Goal: Contribute content

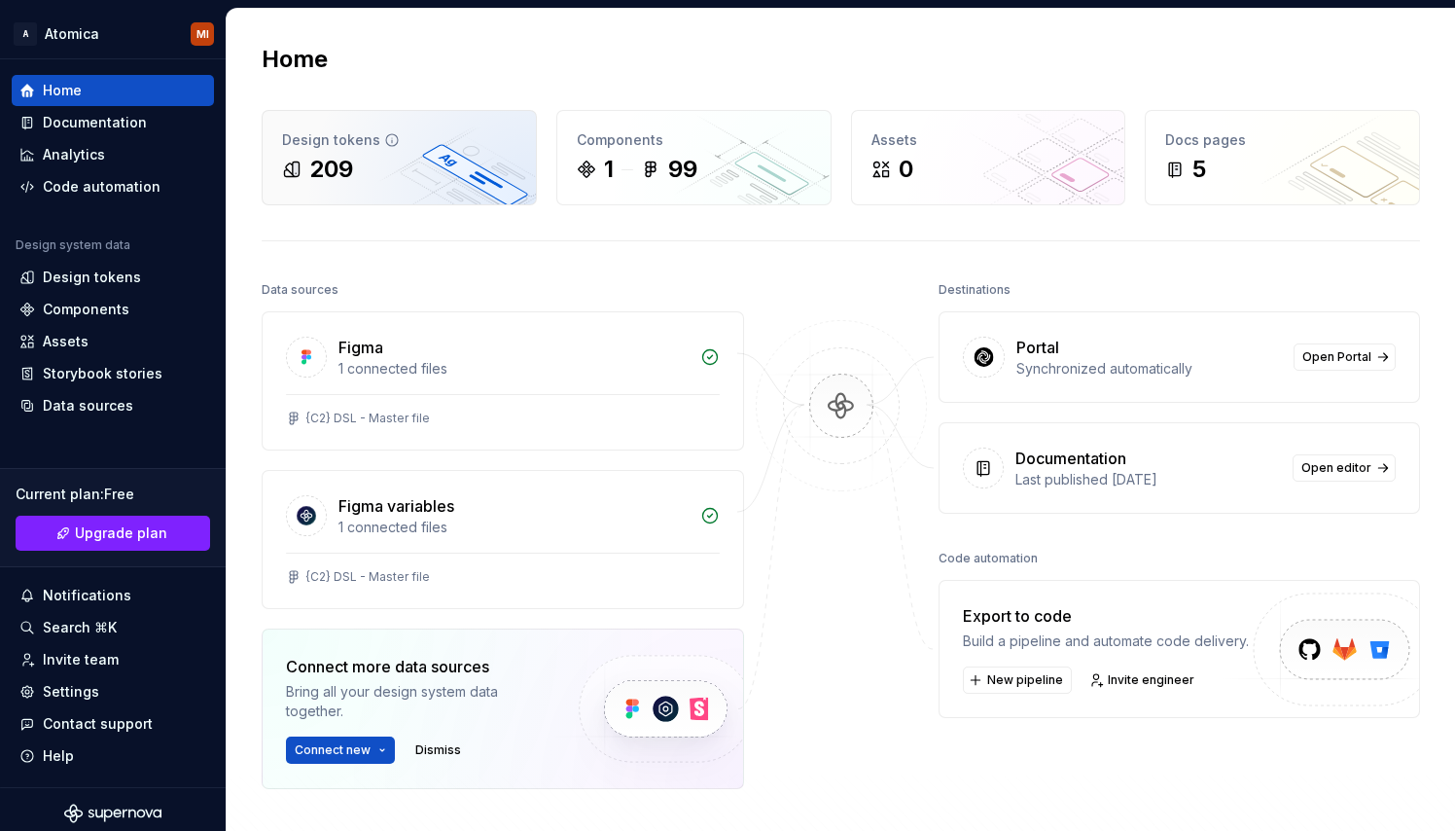
click at [367, 177] on div "209" at bounding box center [399, 169] width 234 height 31
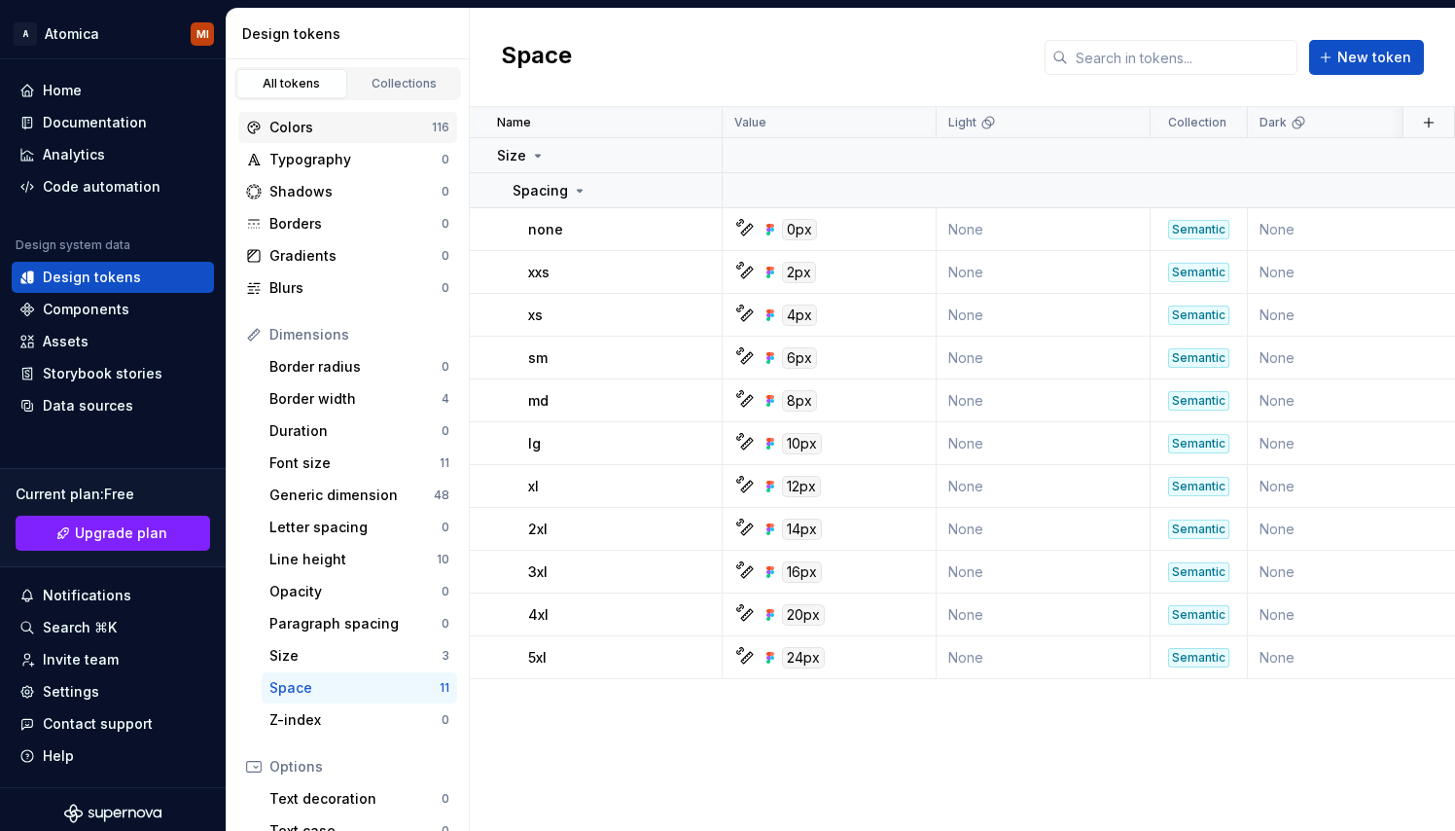
click at [327, 136] on div "Colors" at bounding box center [350, 127] width 162 height 19
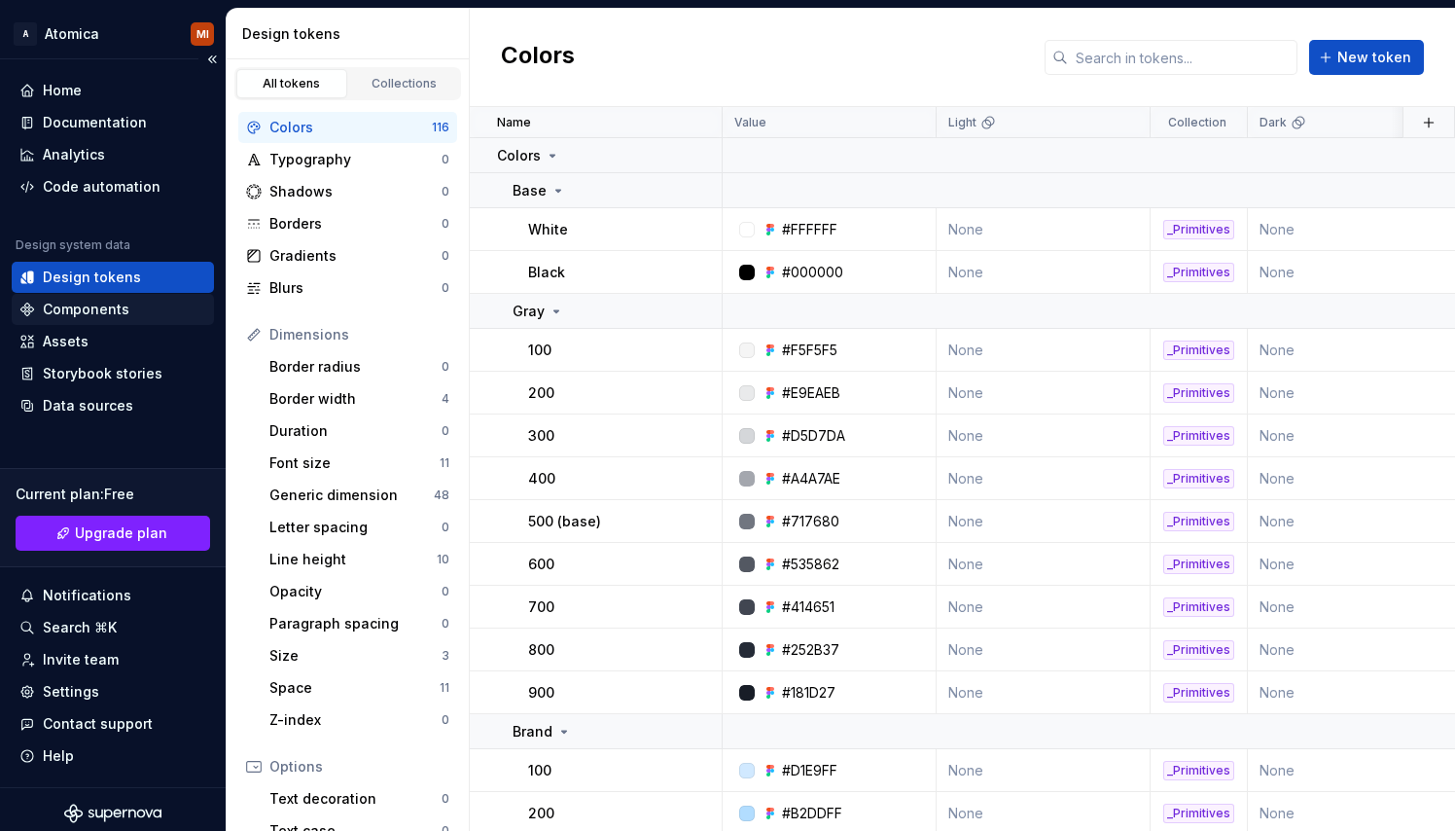
click at [80, 303] on div "Components" at bounding box center [86, 309] width 87 height 19
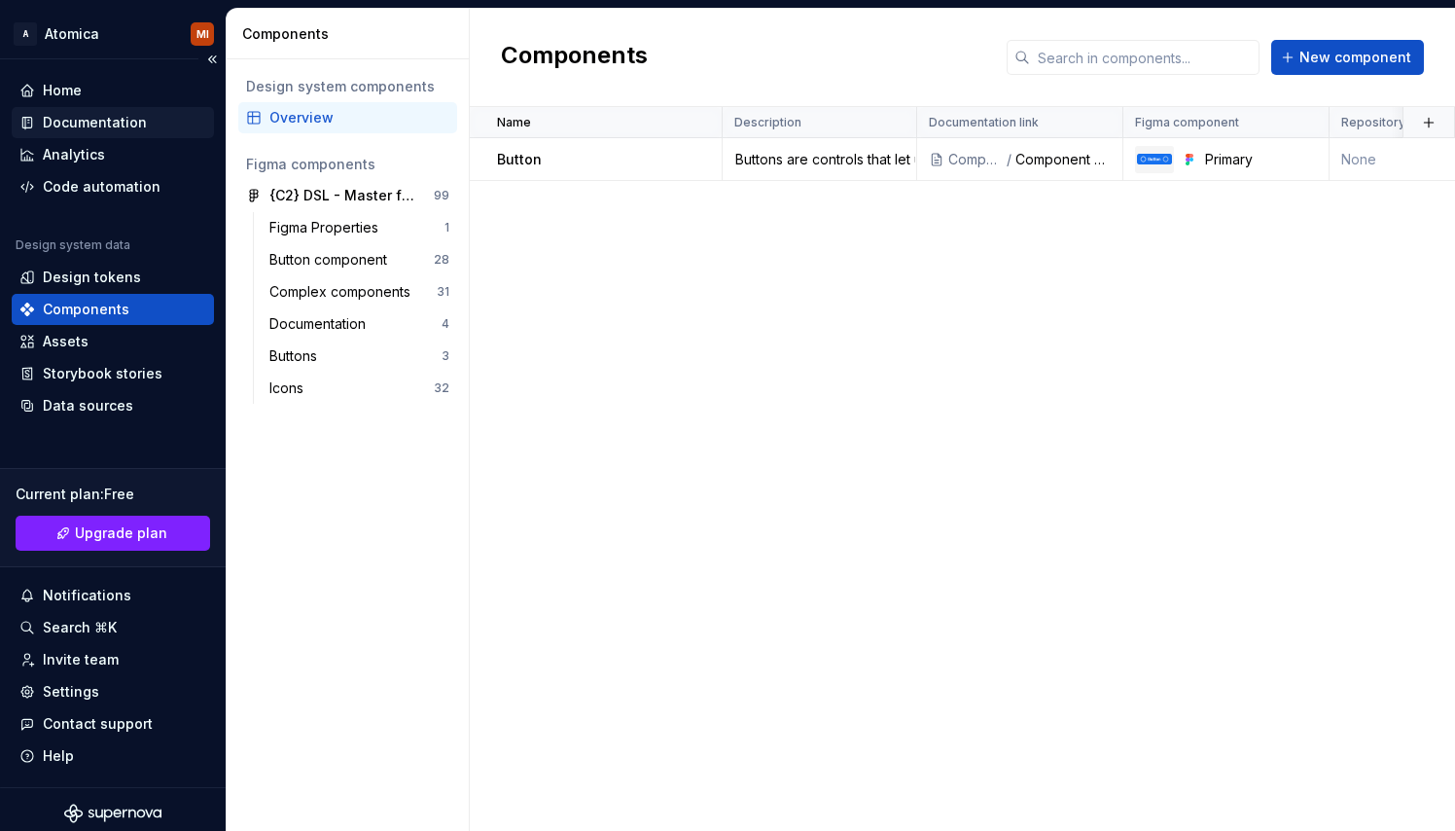
click at [102, 127] on div "Documentation" at bounding box center [95, 122] width 104 height 19
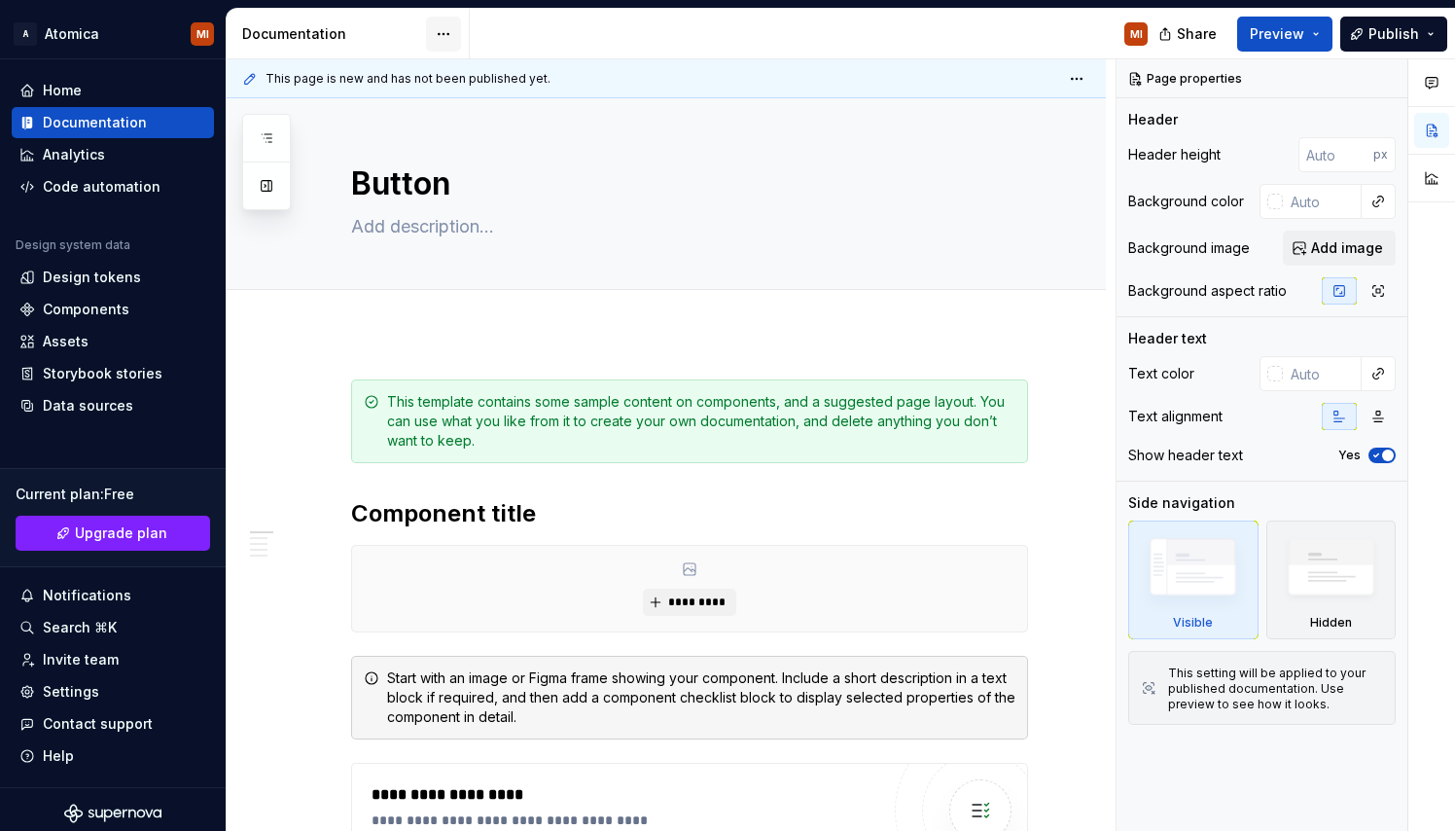
click at [438, 35] on html "A Atomica MI Home Documentation Analytics Code automation Design system data De…" at bounding box center [727, 415] width 1455 height 831
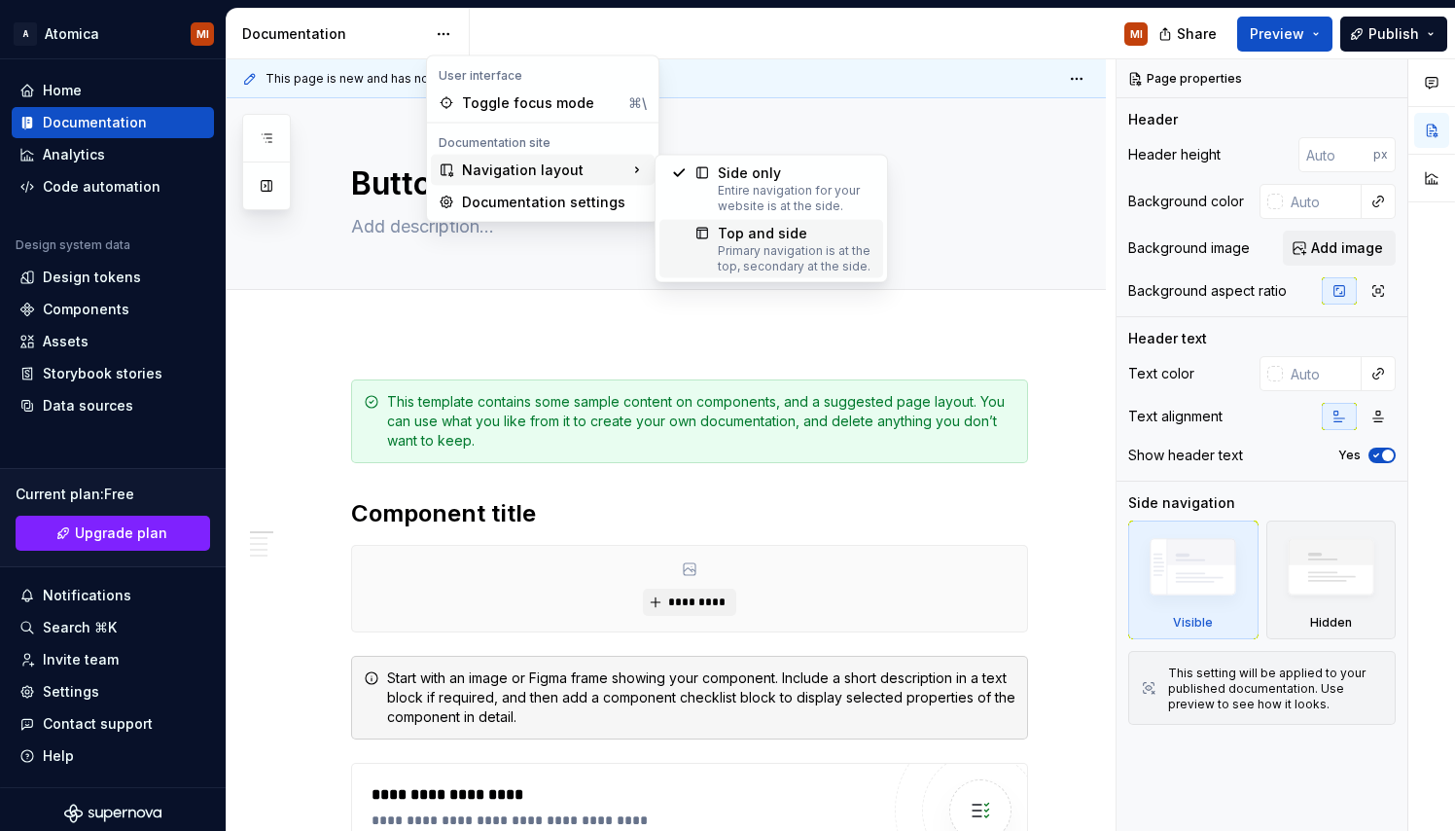
click at [721, 232] on div "Top and side" at bounding box center [795, 233] width 154 height 19
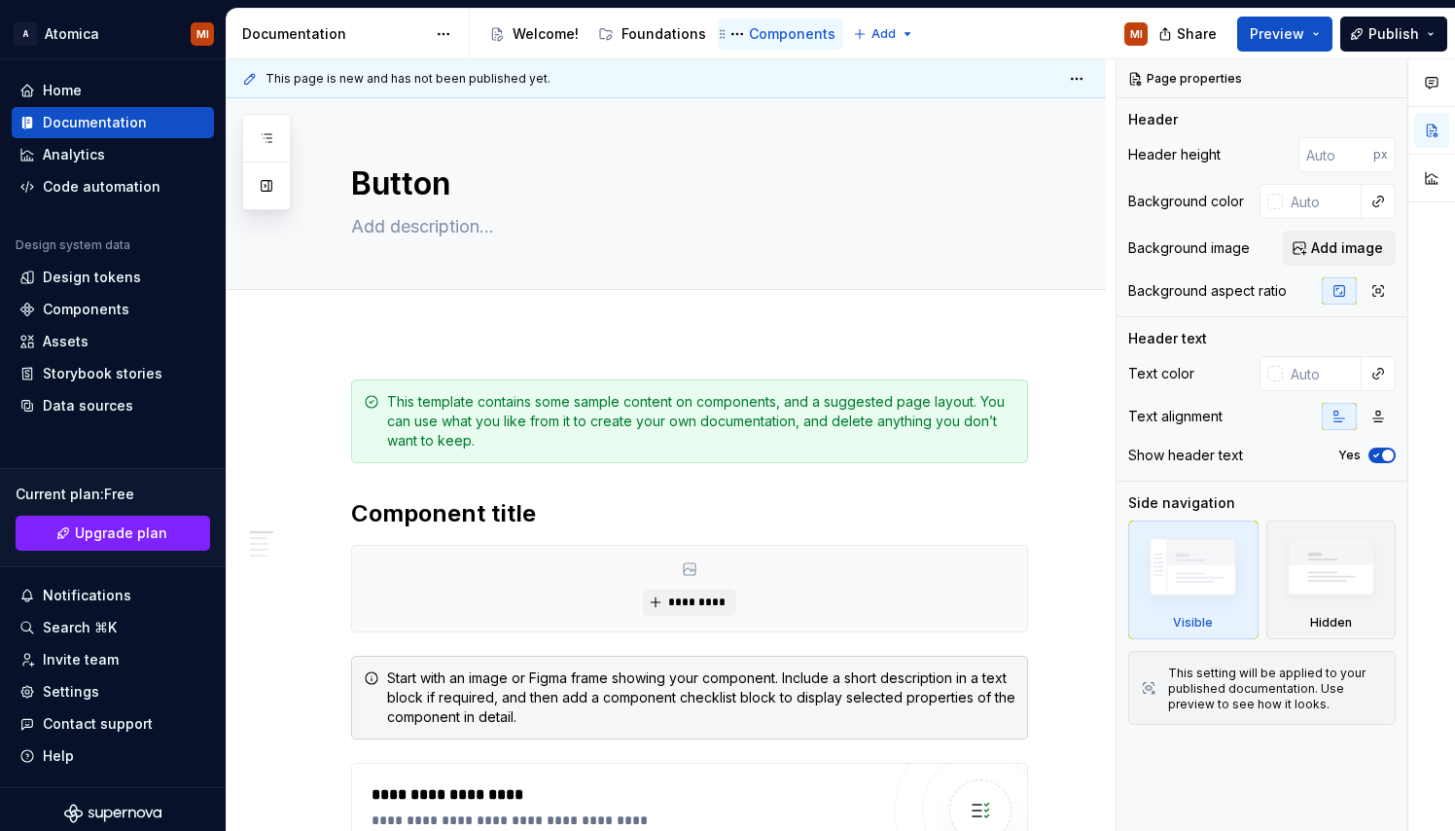
click at [782, 34] on div "Components" at bounding box center [792, 33] width 87 height 19
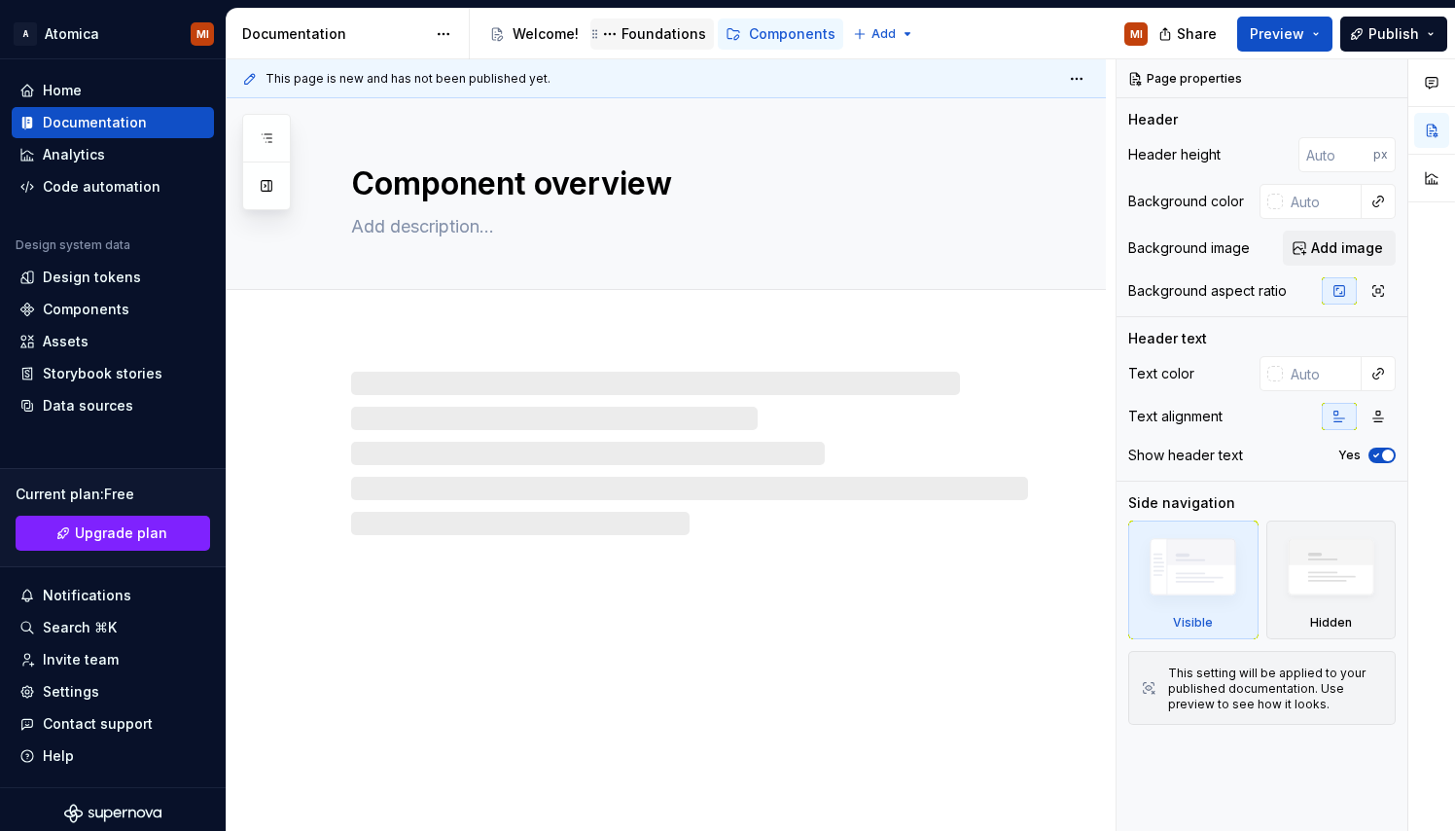
click at [661, 37] on div "Foundations" at bounding box center [664, 33] width 85 height 19
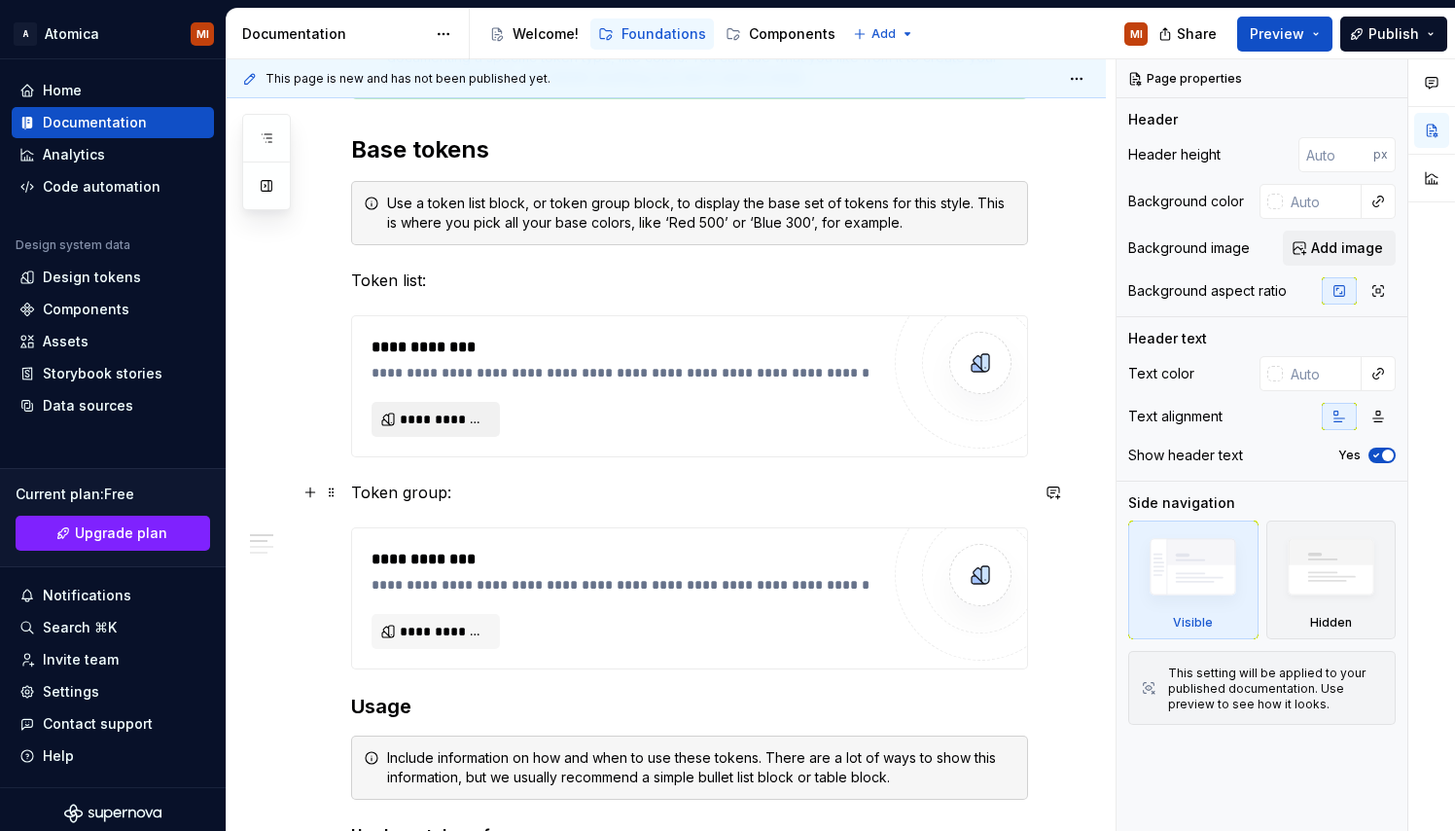
scroll to position [366, 0]
click at [480, 422] on span "**********" at bounding box center [444, 417] width 88 height 19
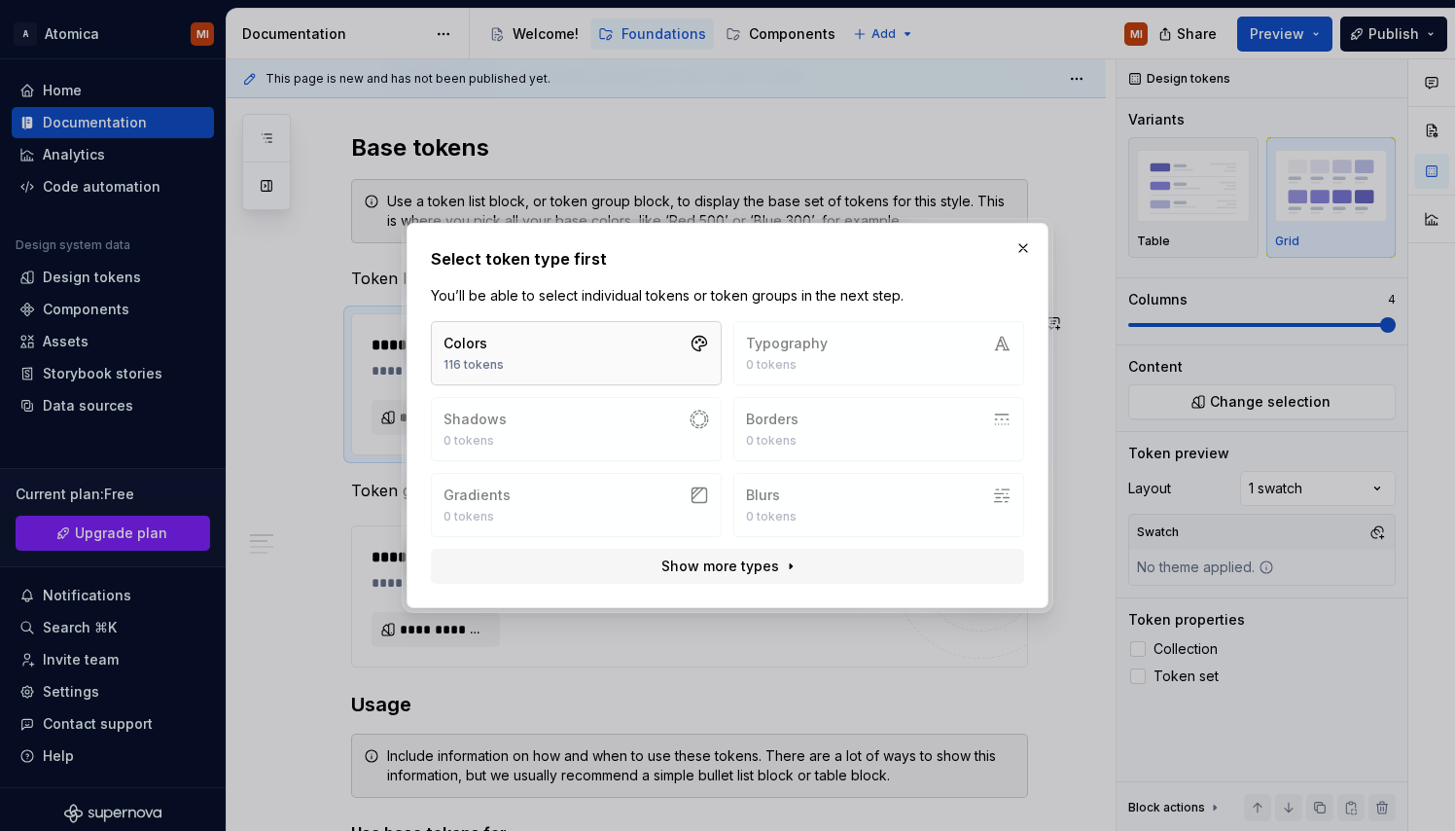
click at [607, 366] on button "Colors 116 tokens" at bounding box center [576, 353] width 291 height 64
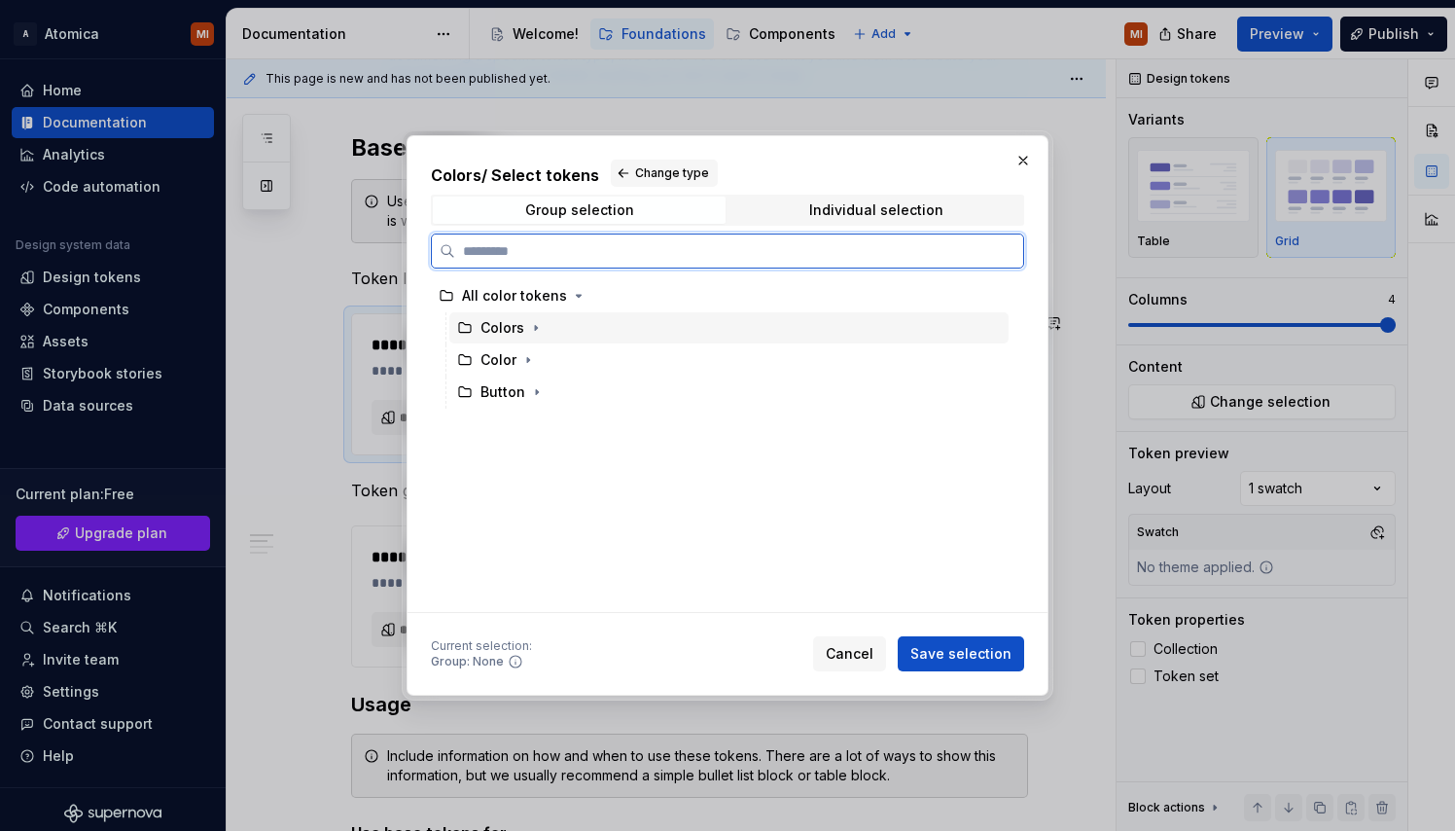
click at [565, 335] on div "Colors" at bounding box center [728, 327] width 559 height 31
click at [553, 357] on div "Color" at bounding box center [728, 359] width 559 height 31
click at [557, 339] on div "Colors" at bounding box center [728, 327] width 559 height 31
click at [531, 352] on icon "button" at bounding box center [528, 360] width 16 height 16
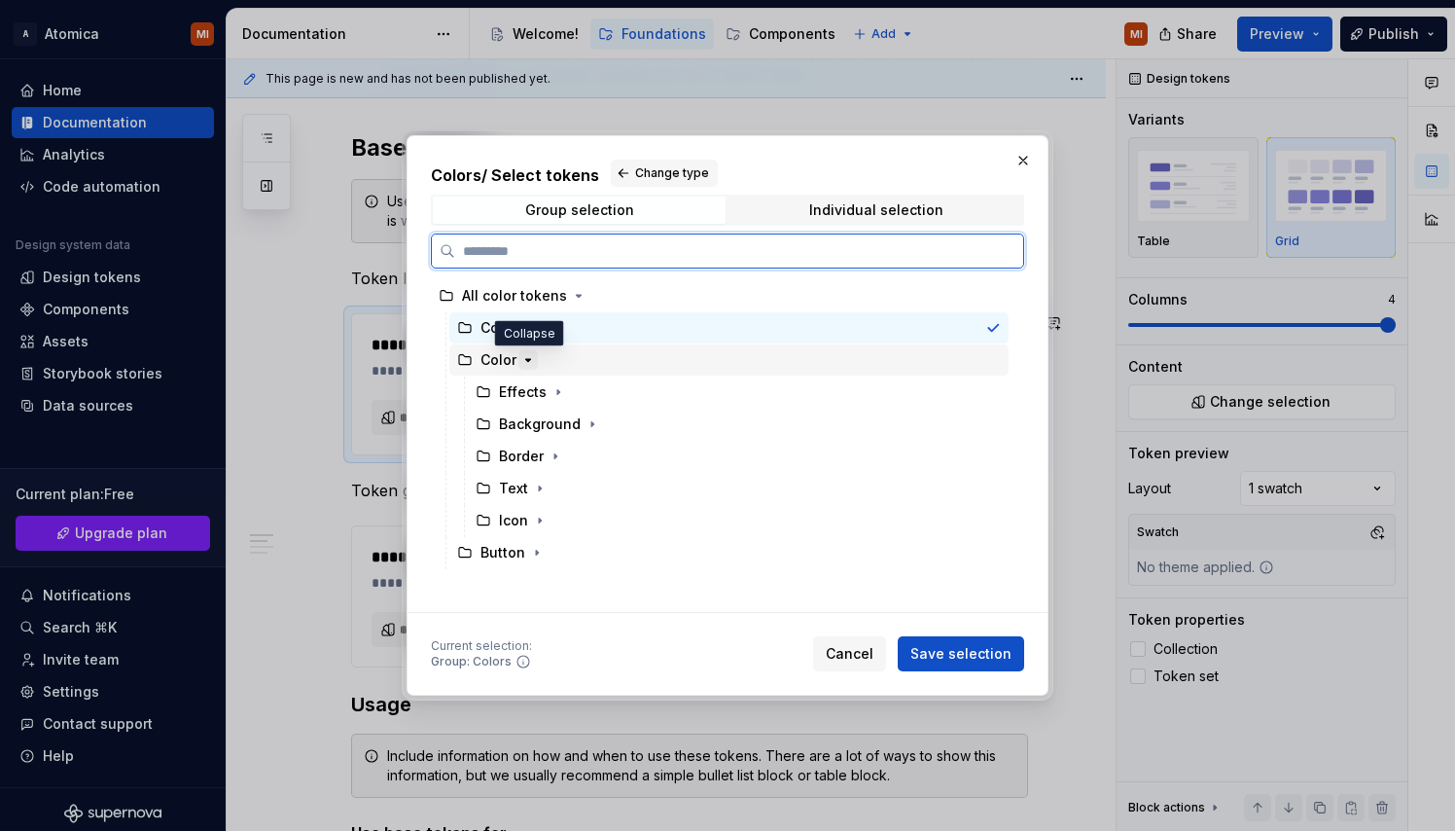
click at [531, 352] on icon "button" at bounding box center [528, 360] width 16 height 16
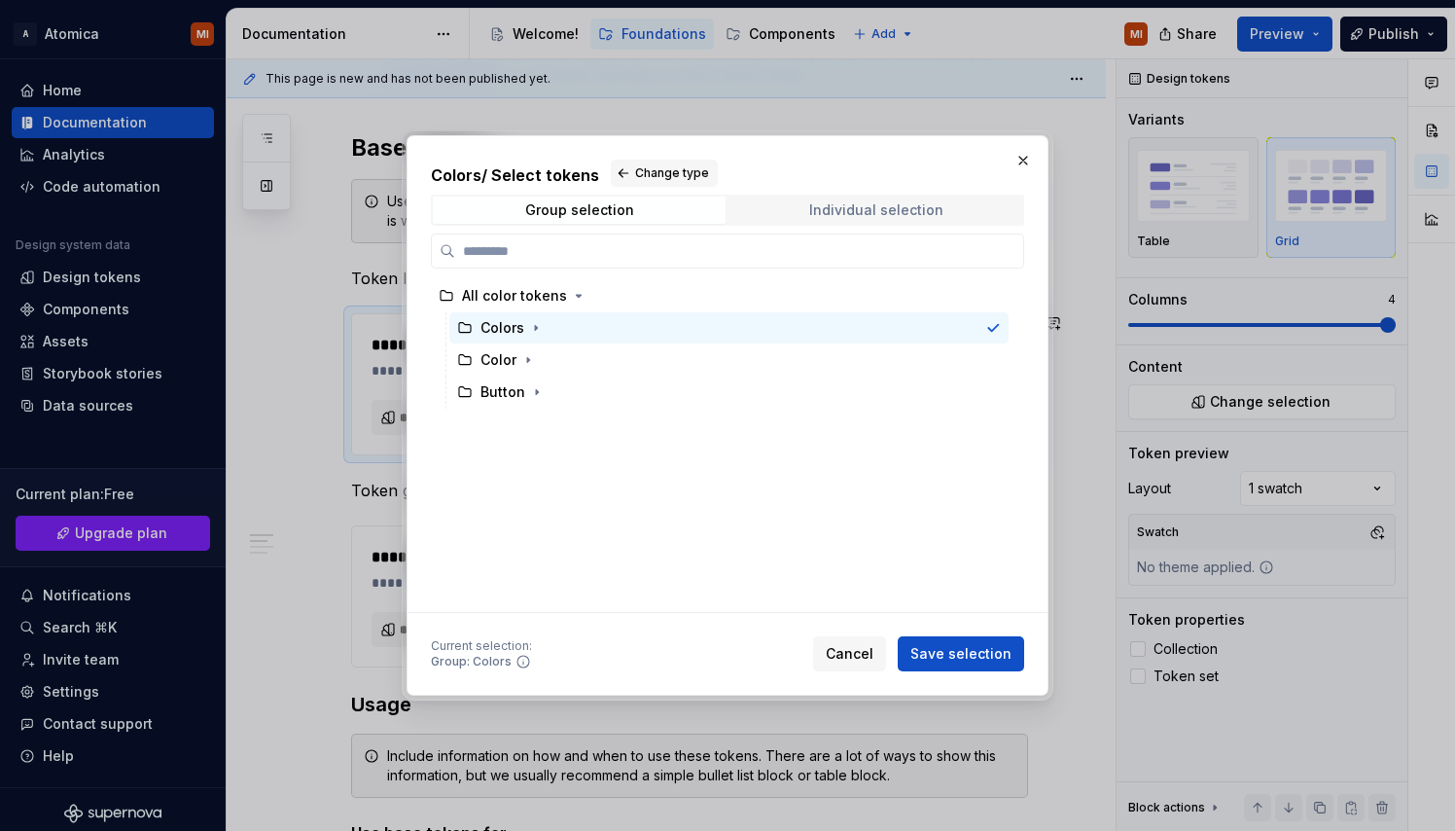
click at [878, 203] on div "Individual selection" at bounding box center [876, 210] width 134 height 16
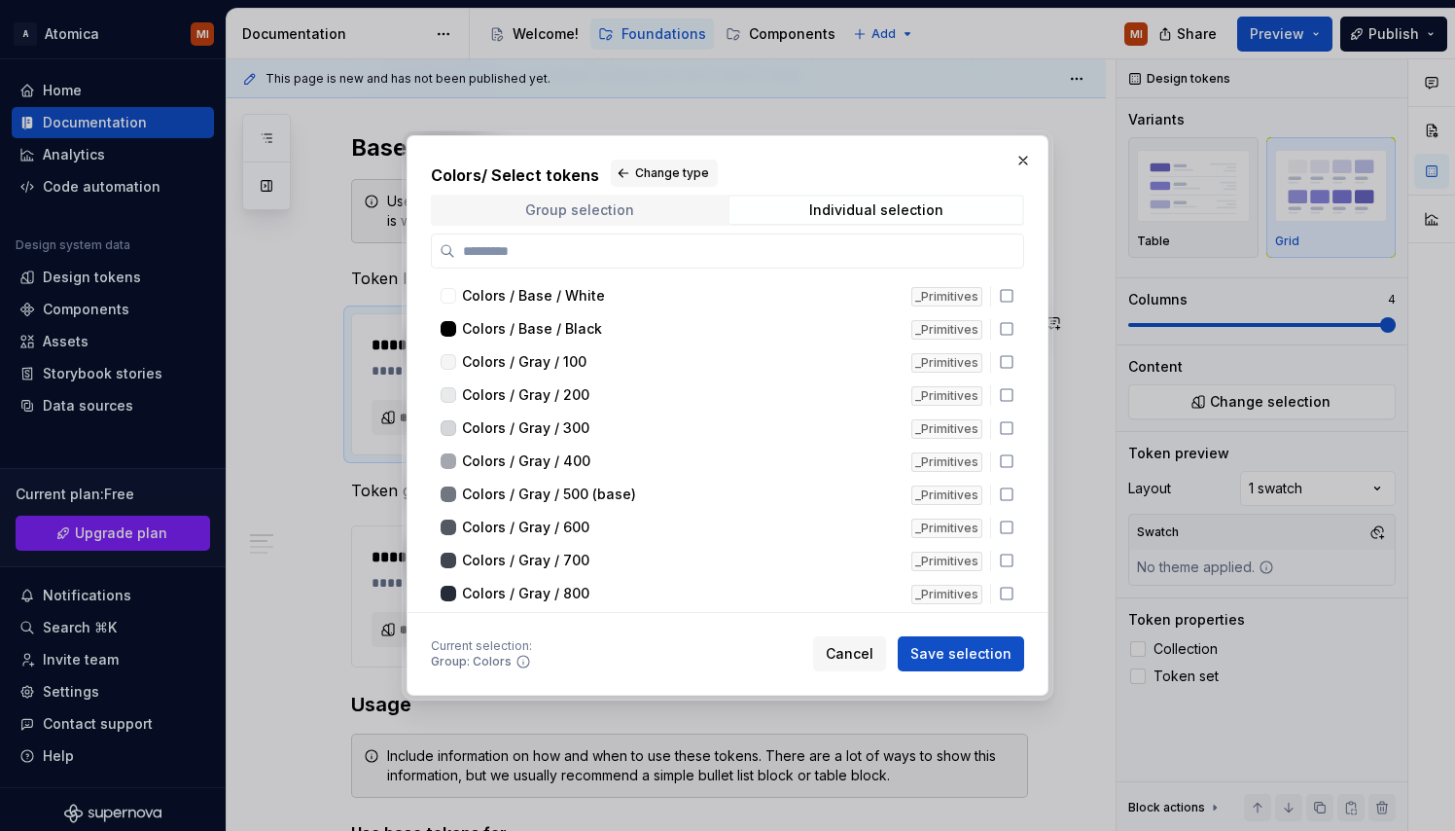
click at [629, 220] on span "Group selection" at bounding box center [579, 209] width 293 height 27
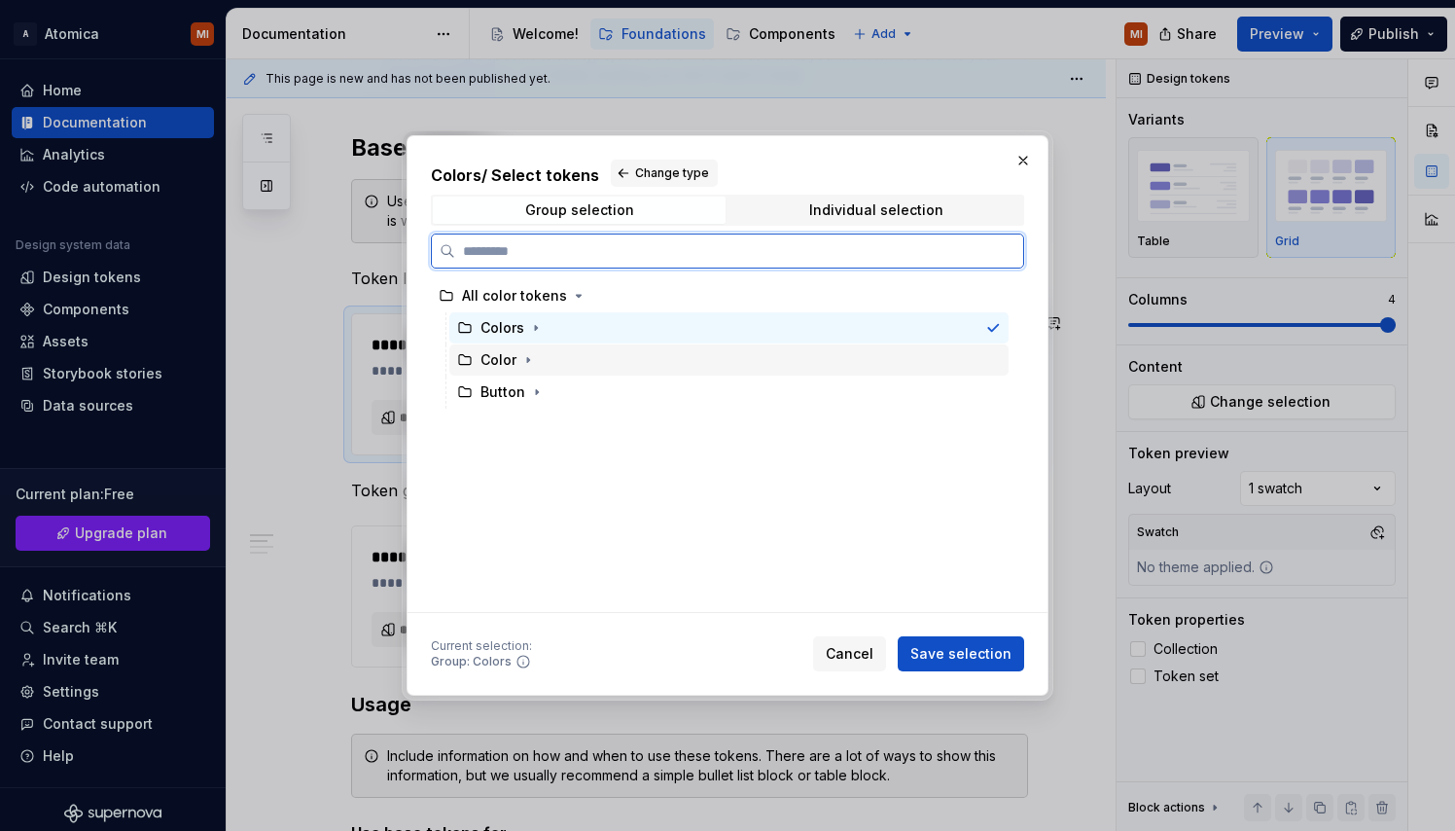
click at [995, 362] on div at bounding box center [993, 360] width 16 height 16
click at [995, 331] on div at bounding box center [993, 328] width 16 height 16
click at [995, 370] on div "Color" at bounding box center [728, 359] width 559 height 31
click at [994, 331] on div at bounding box center [993, 328] width 16 height 16
click at [977, 305] on div "All color tokens" at bounding box center [720, 295] width 578 height 31
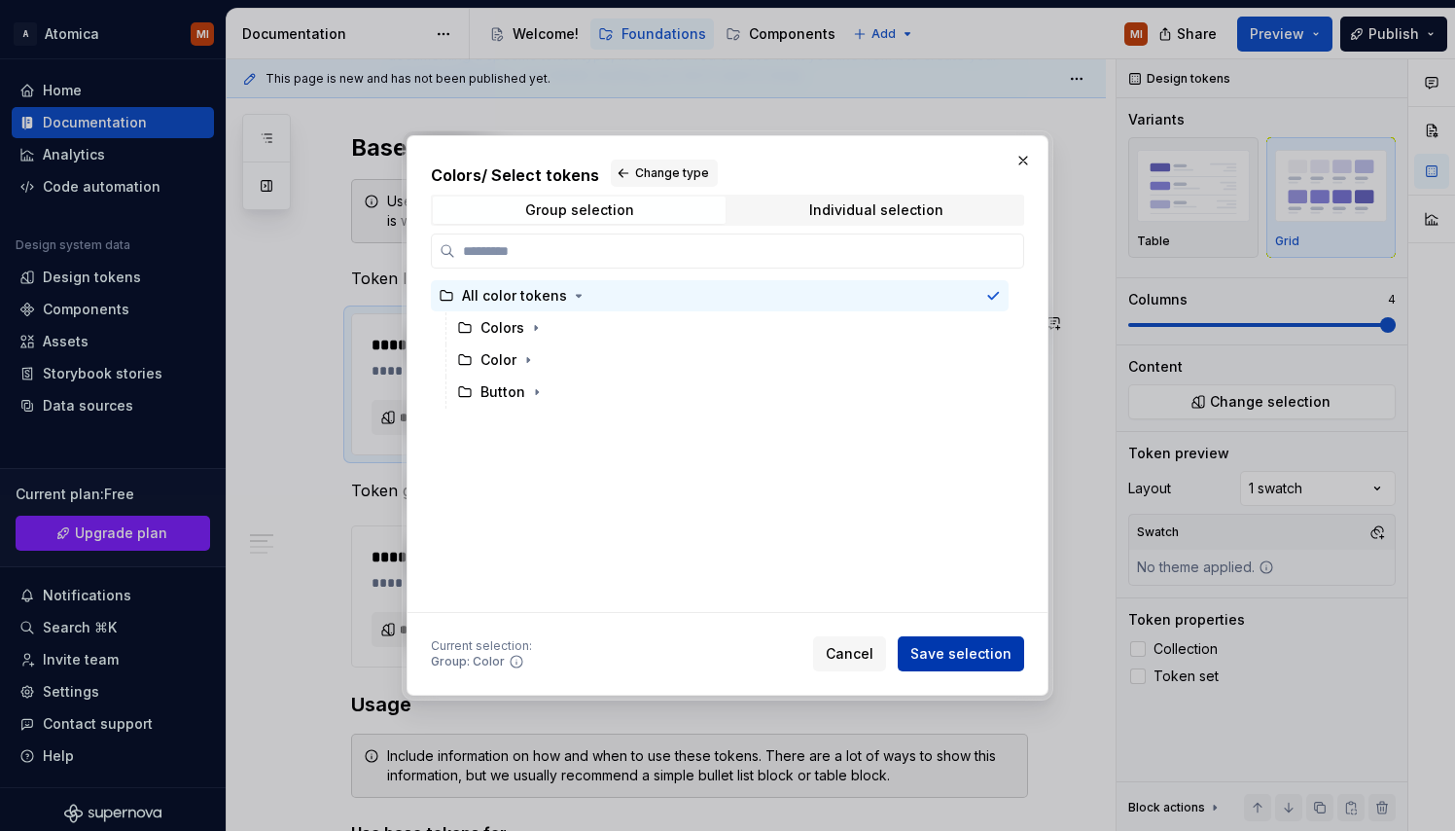
click at [970, 647] on span "Save selection" at bounding box center [960, 653] width 101 height 19
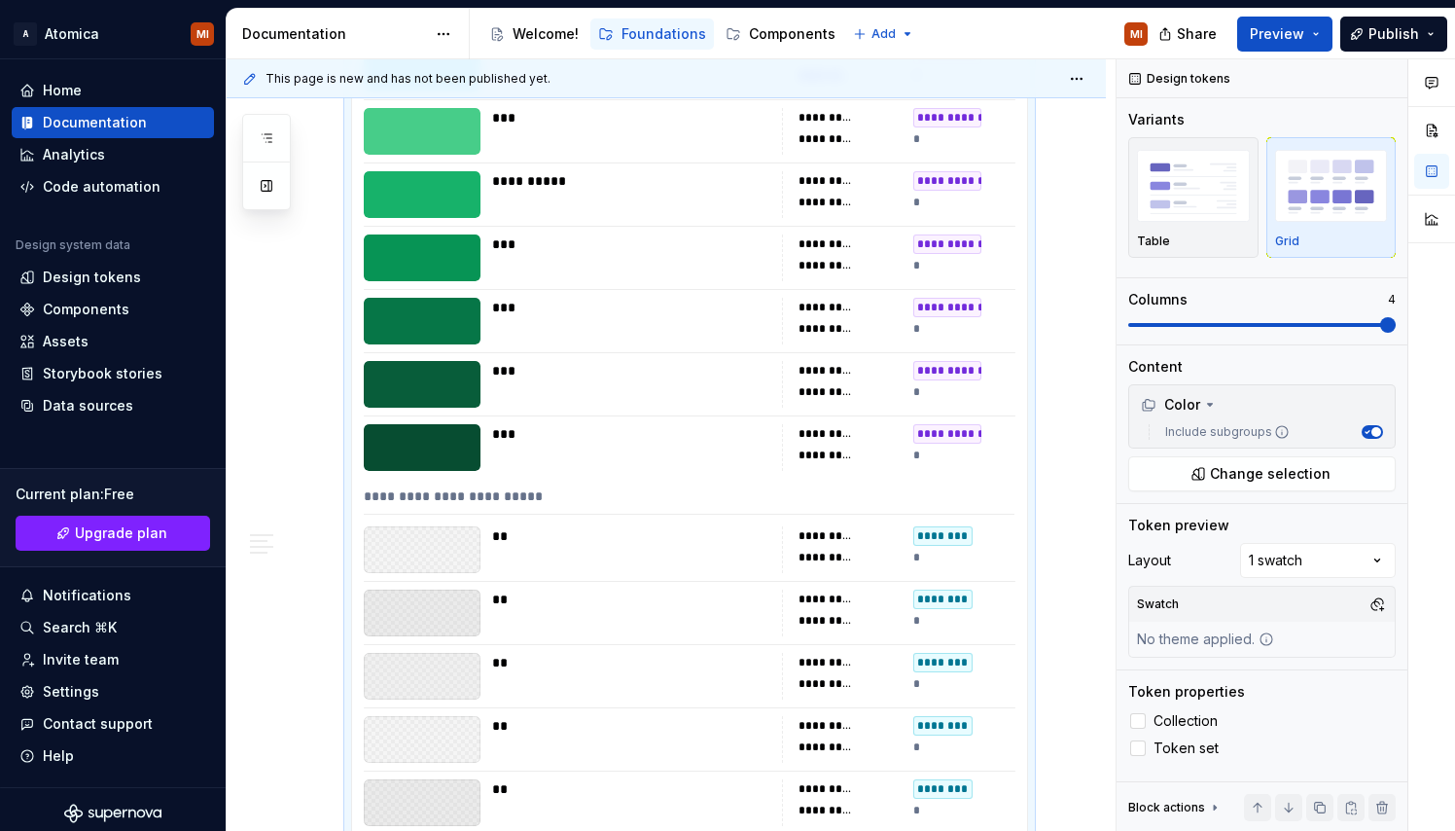
scroll to position [3414, 0]
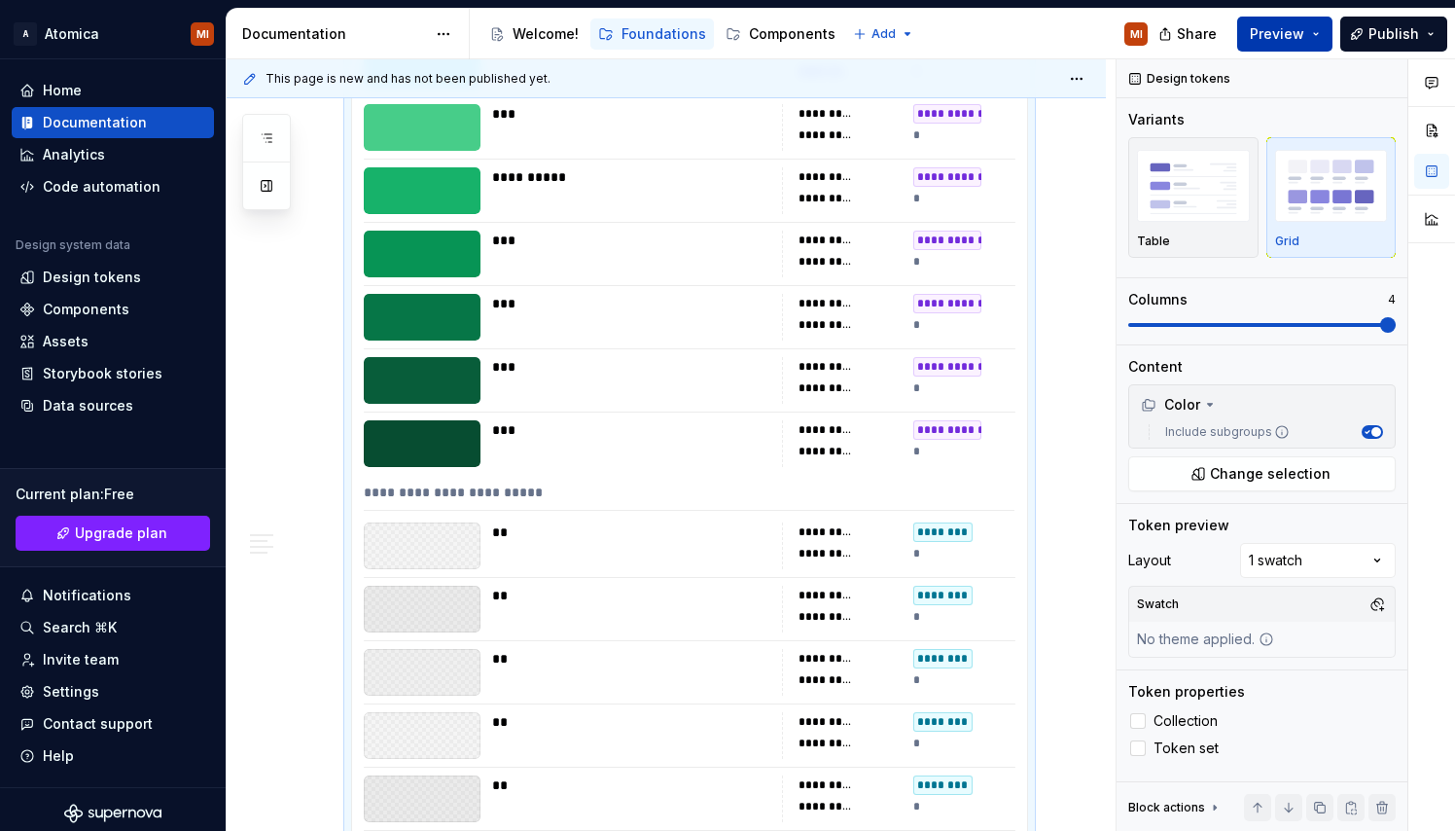
click at [1259, 38] on span "Preview" at bounding box center [1277, 33] width 54 height 19
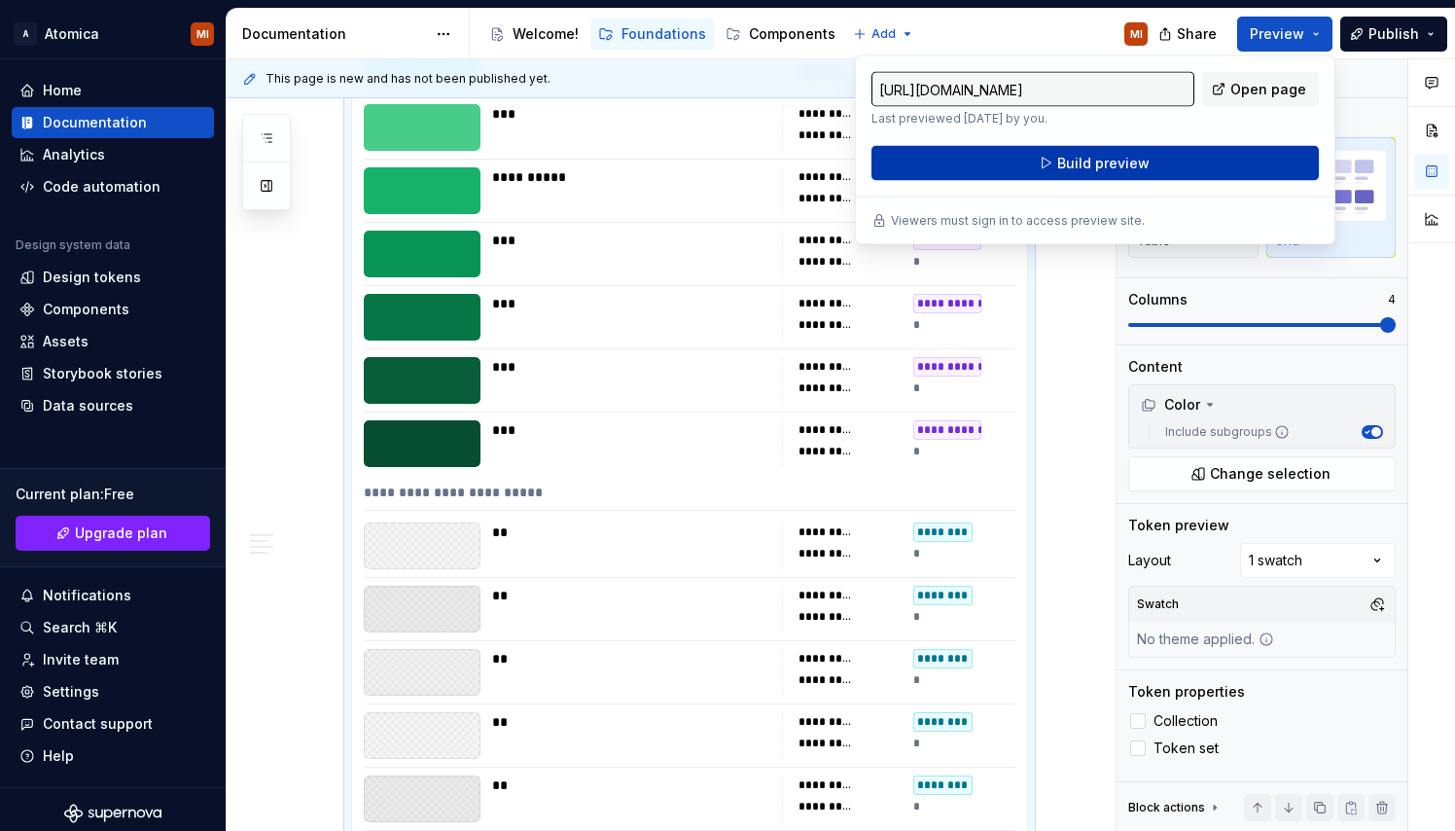
click at [1133, 162] on span "Build preview" at bounding box center [1103, 163] width 92 height 19
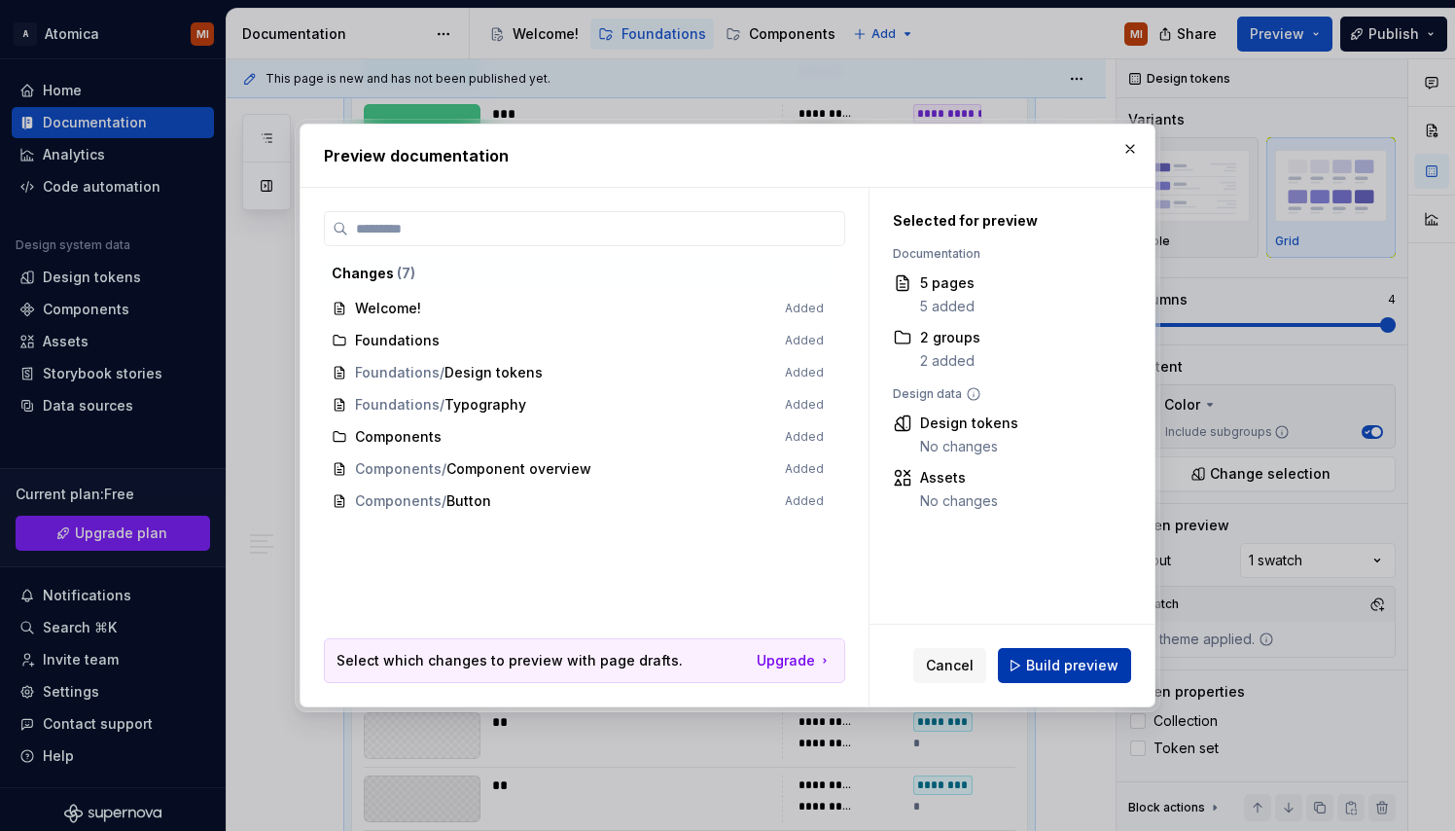
click at [1066, 666] on span "Build preview" at bounding box center [1072, 665] width 92 height 19
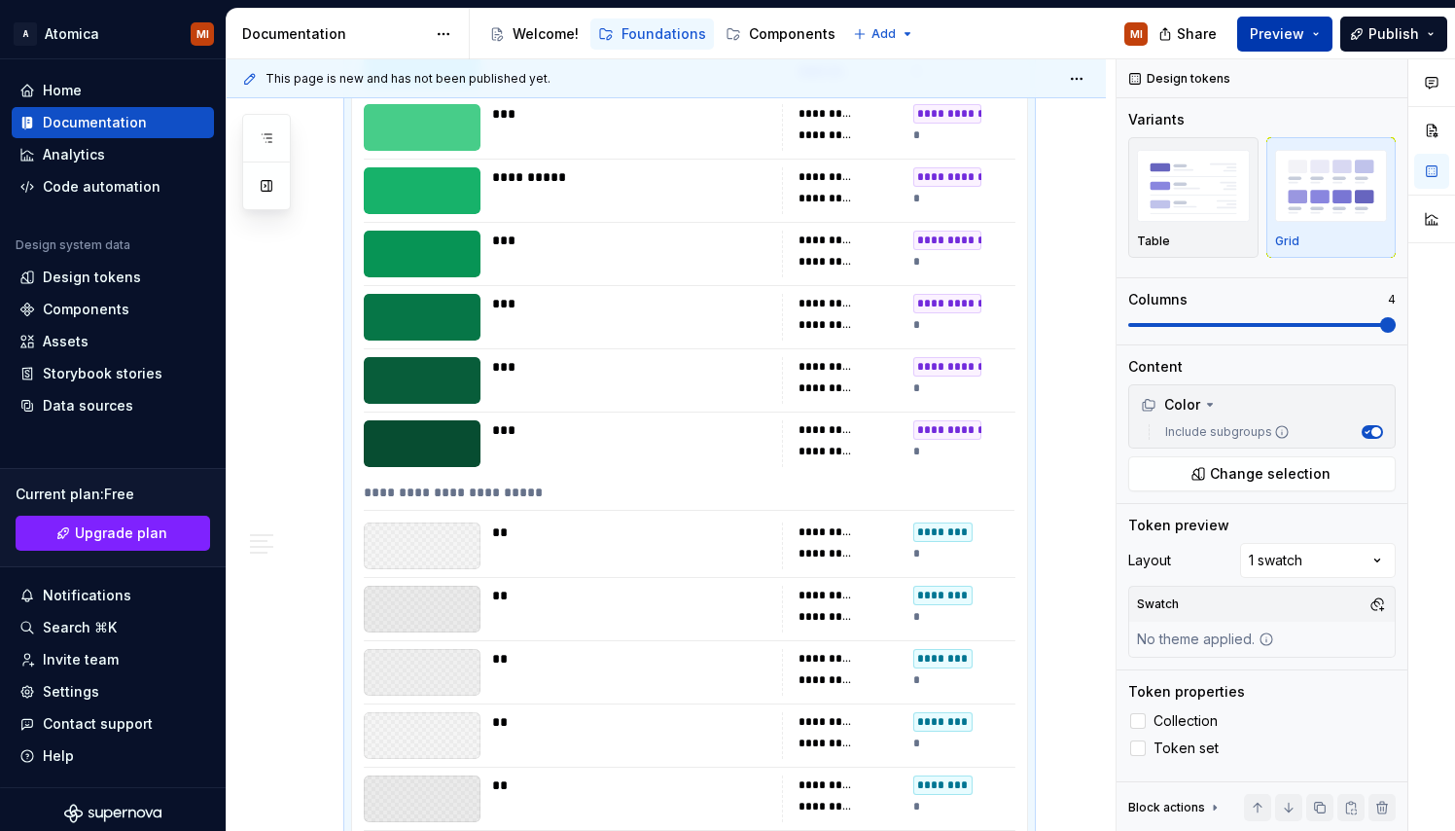
click at [1290, 39] on span "Preview" at bounding box center [1277, 33] width 54 height 19
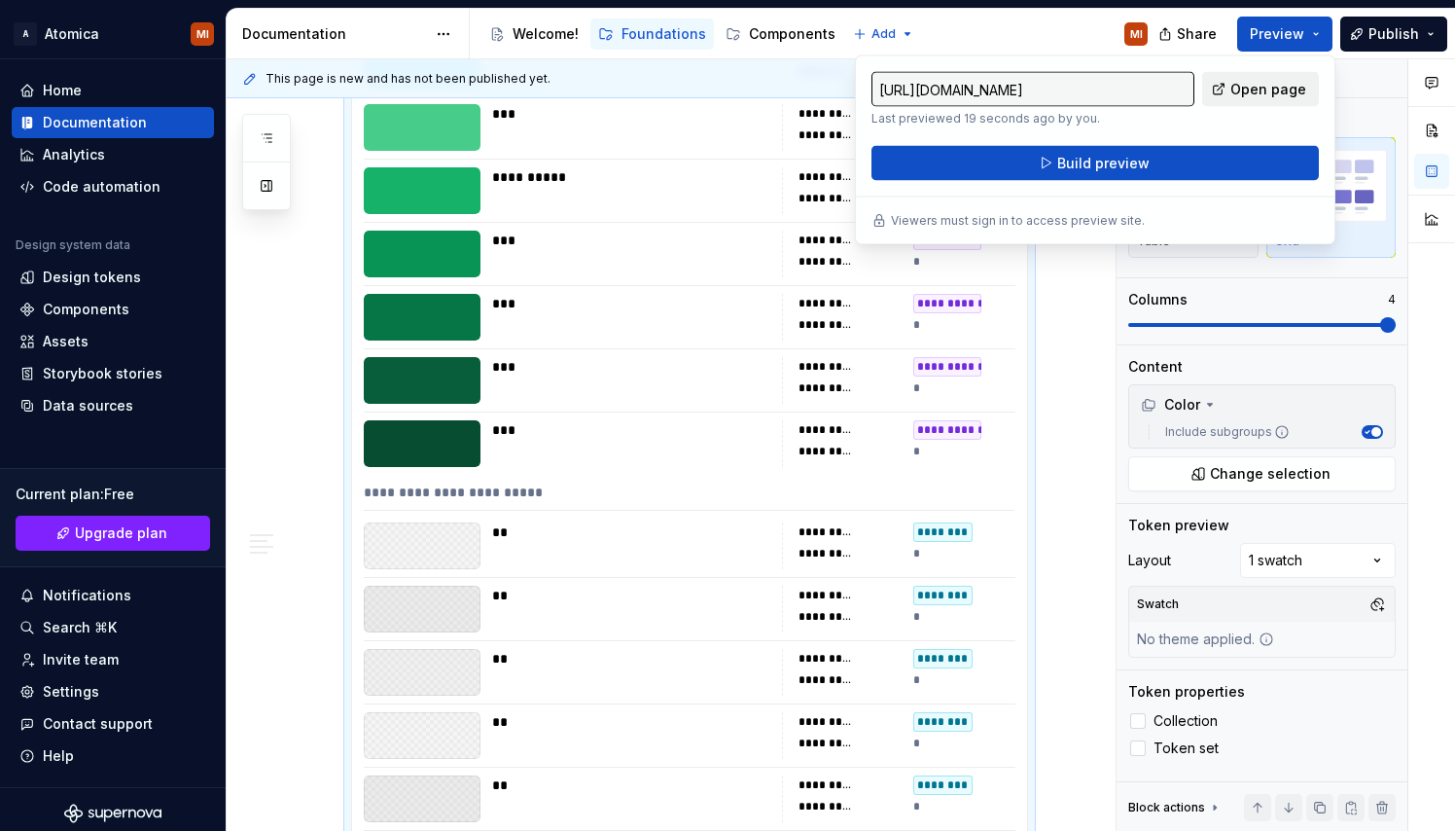
click at [1275, 84] on span "Open page" at bounding box center [1269, 89] width 76 height 19
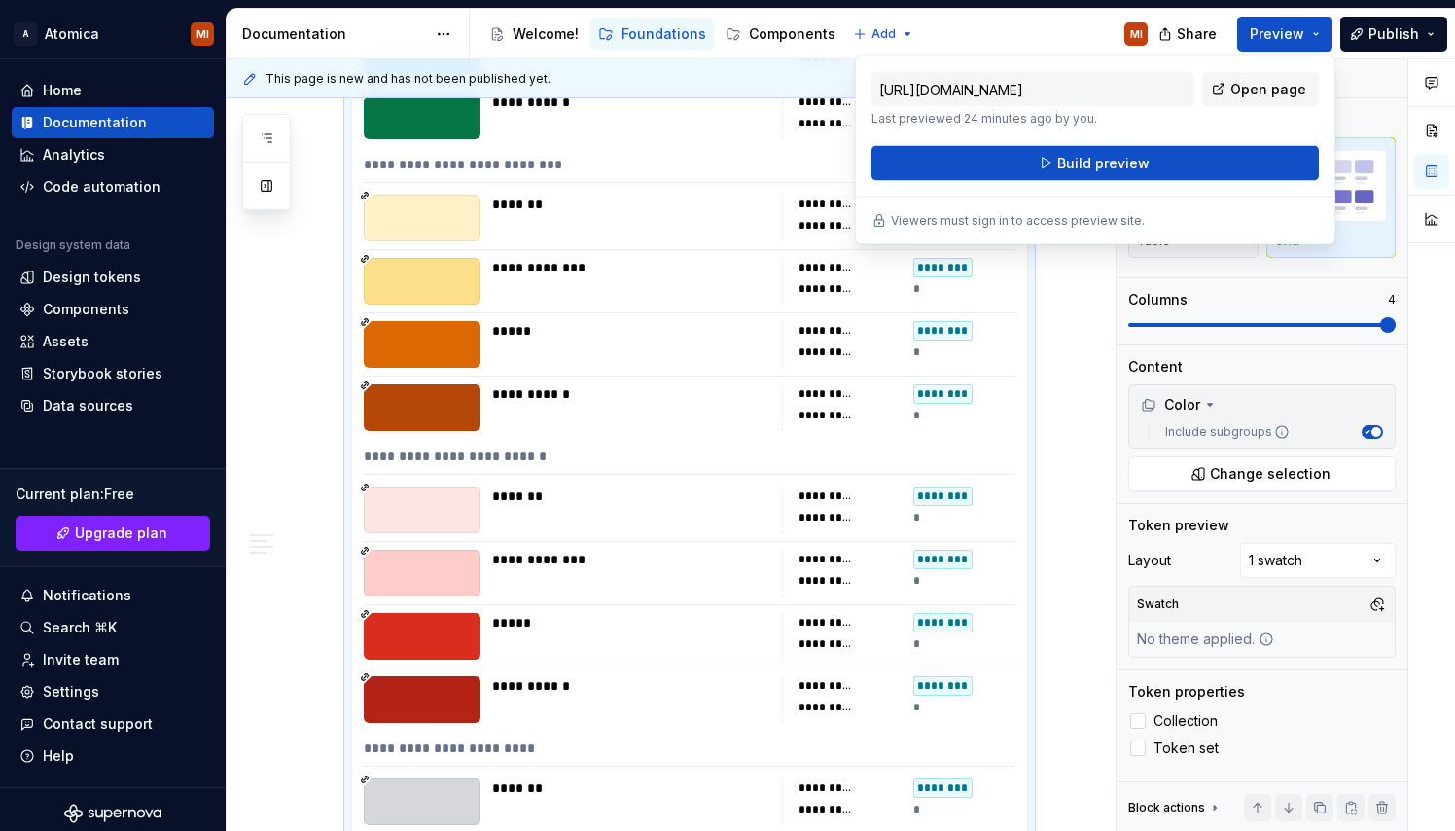
scroll to position [5203, 0]
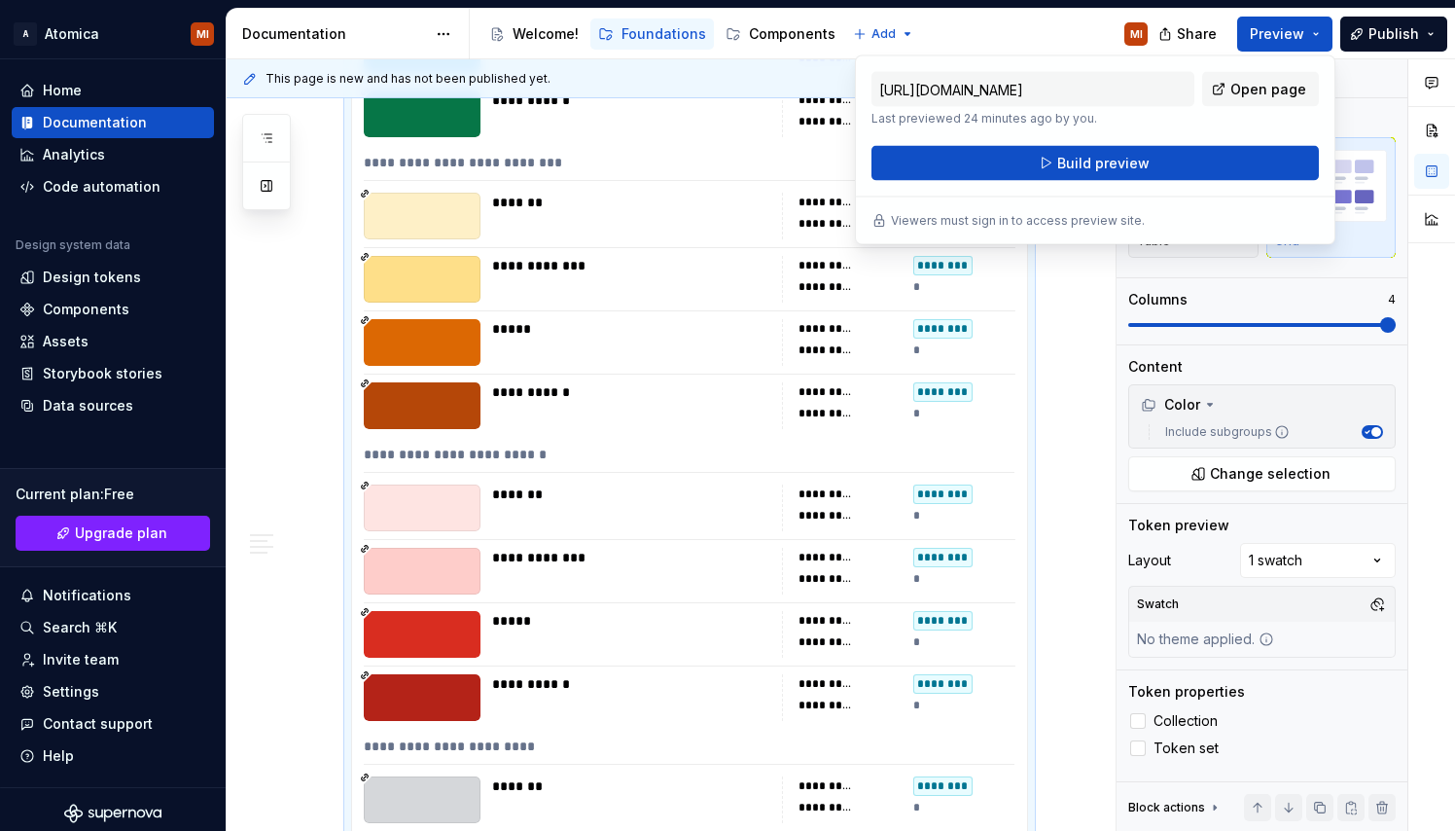
click at [1059, 384] on div "**********" at bounding box center [666, 358] width 879 height 10458
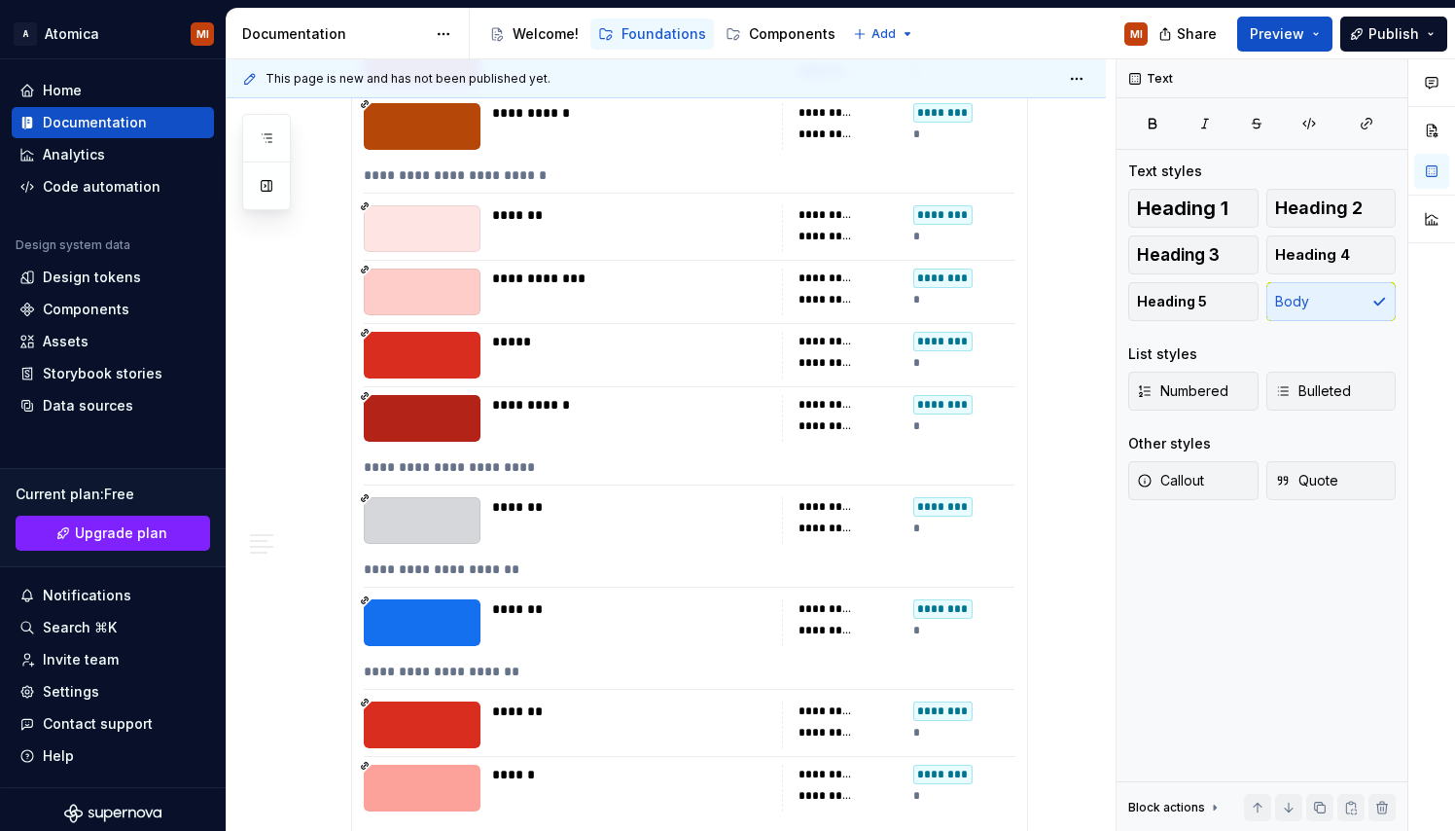
scroll to position [5483, 0]
click at [1428, 48] on button "Publish" at bounding box center [1393, 34] width 107 height 35
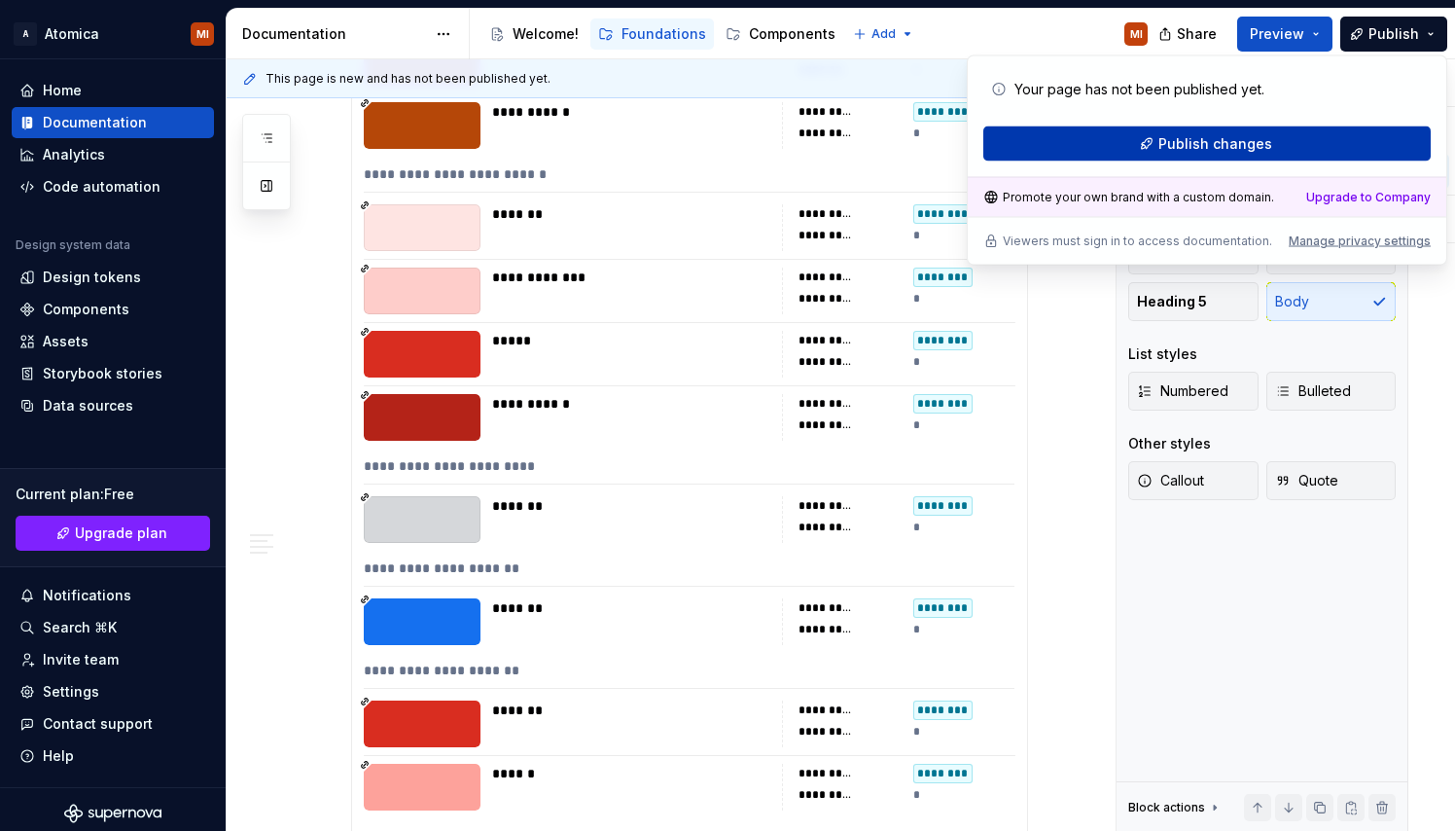
click at [1303, 133] on button "Publish changes" at bounding box center [1206, 143] width 447 height 35
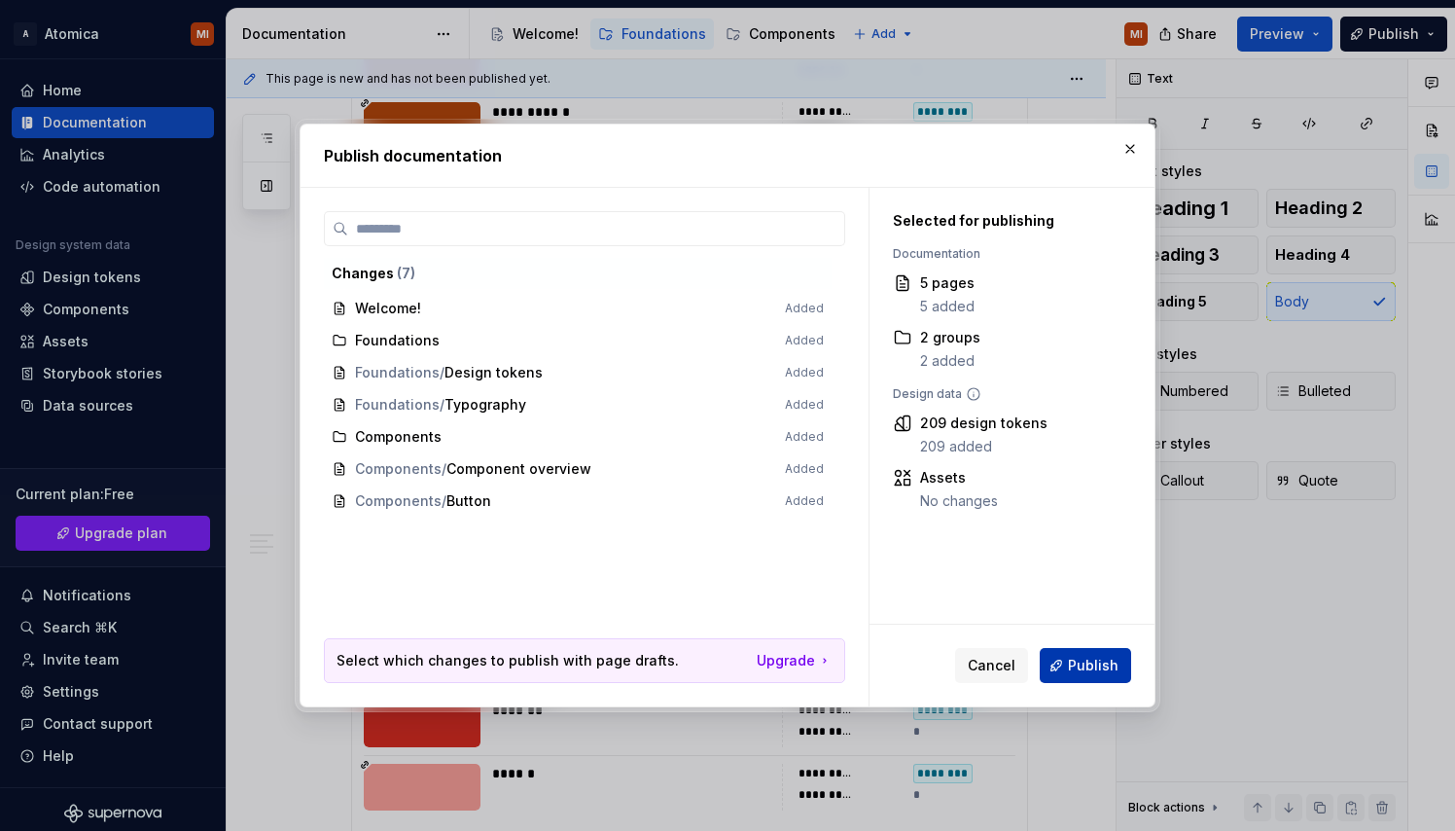
click at [1087, 660] on span "Publish" at bounding box center [1093, 665] width 51 height 19
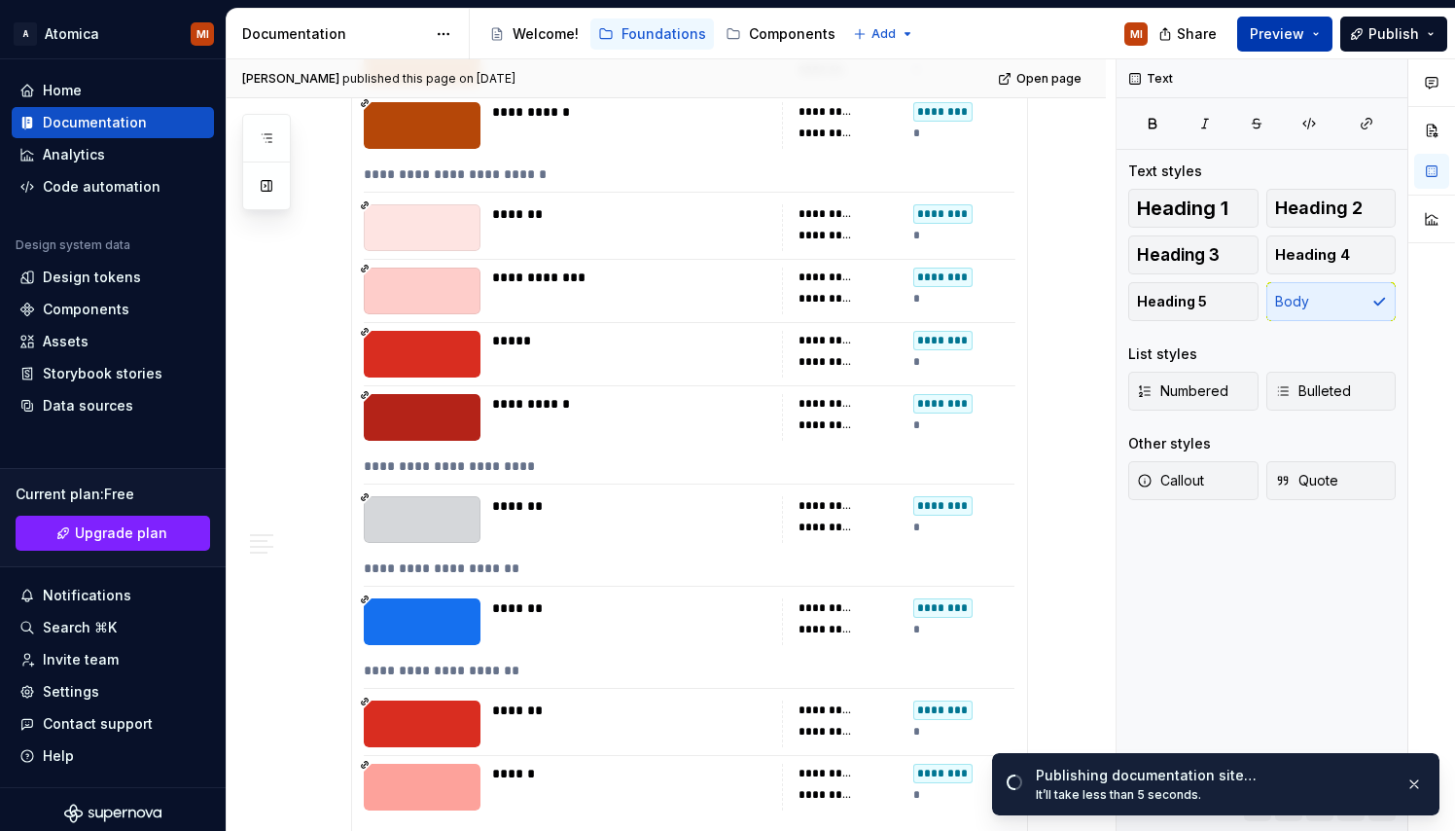
click at [1296, 37] on span "Preview" at bounding box center [1277, 33] width 54 height 19
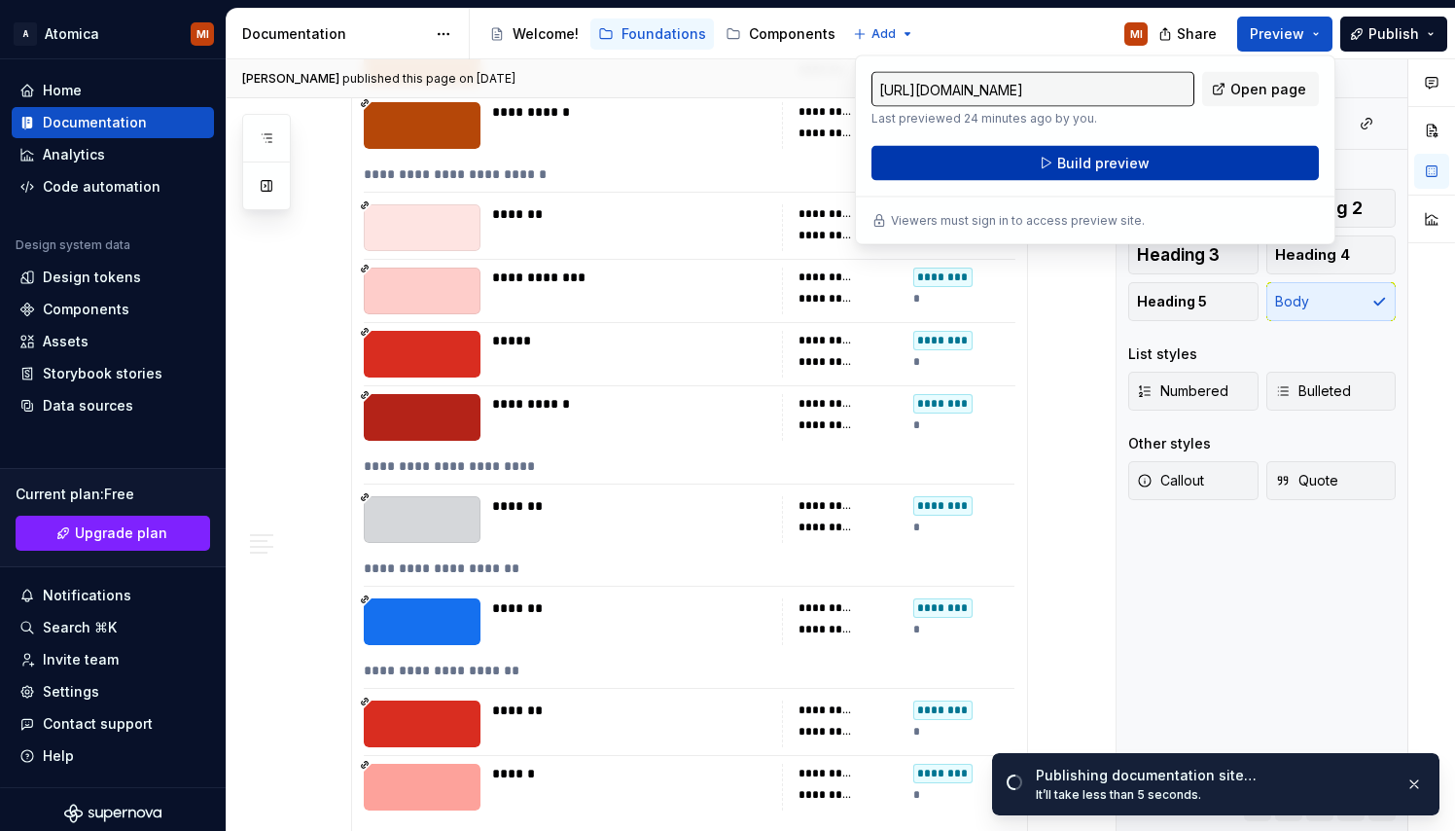
click at [1195, 162] on button "Build preview" at bounding box center [1095, 163] width 447 height 35
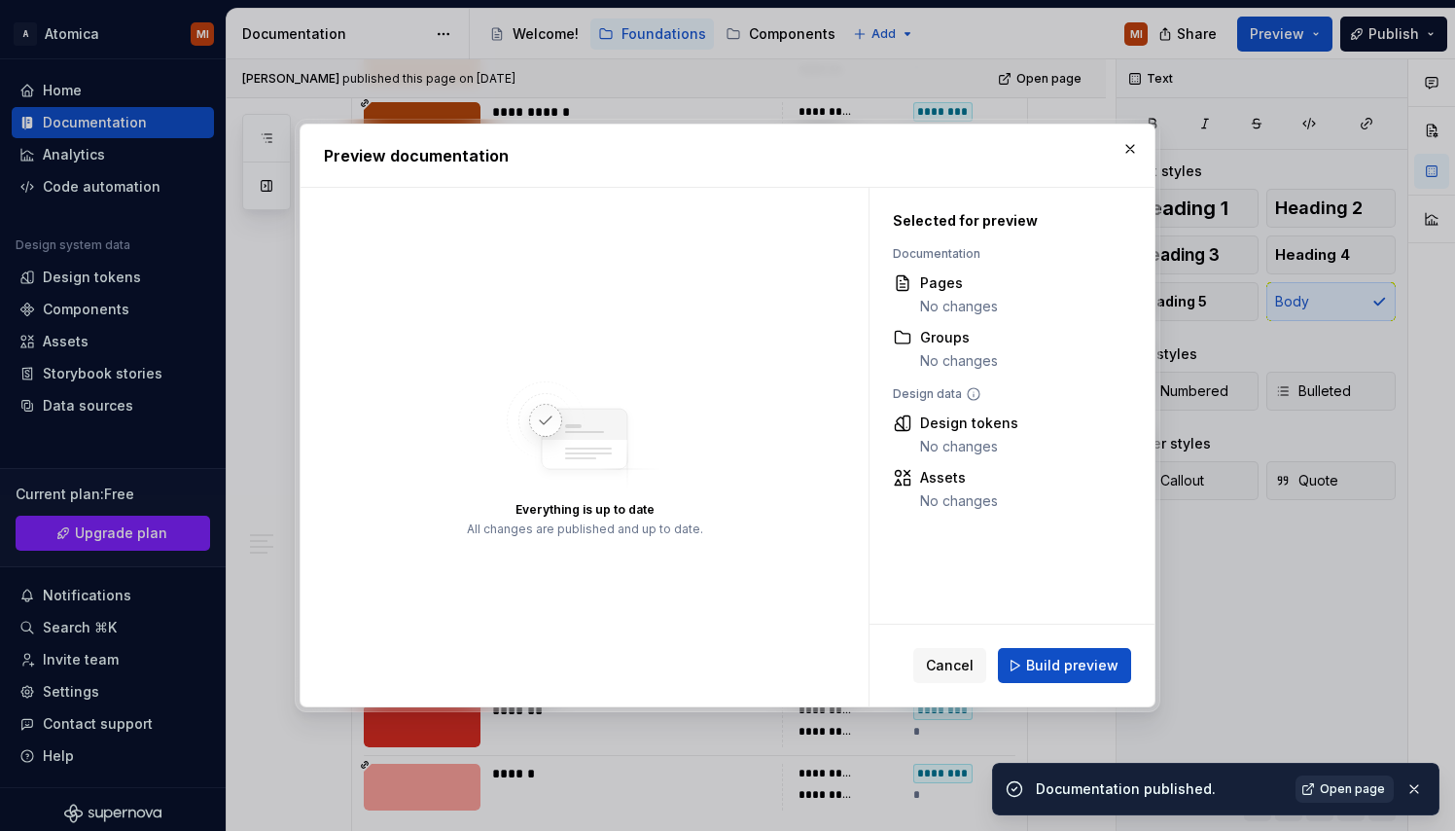
click at [1327, 790] on span "Open page" at bounding box center [1352, 789] width 65 height 16
type textarea "*"
